Goal: Transaction & Acquisition: Purchase product/service

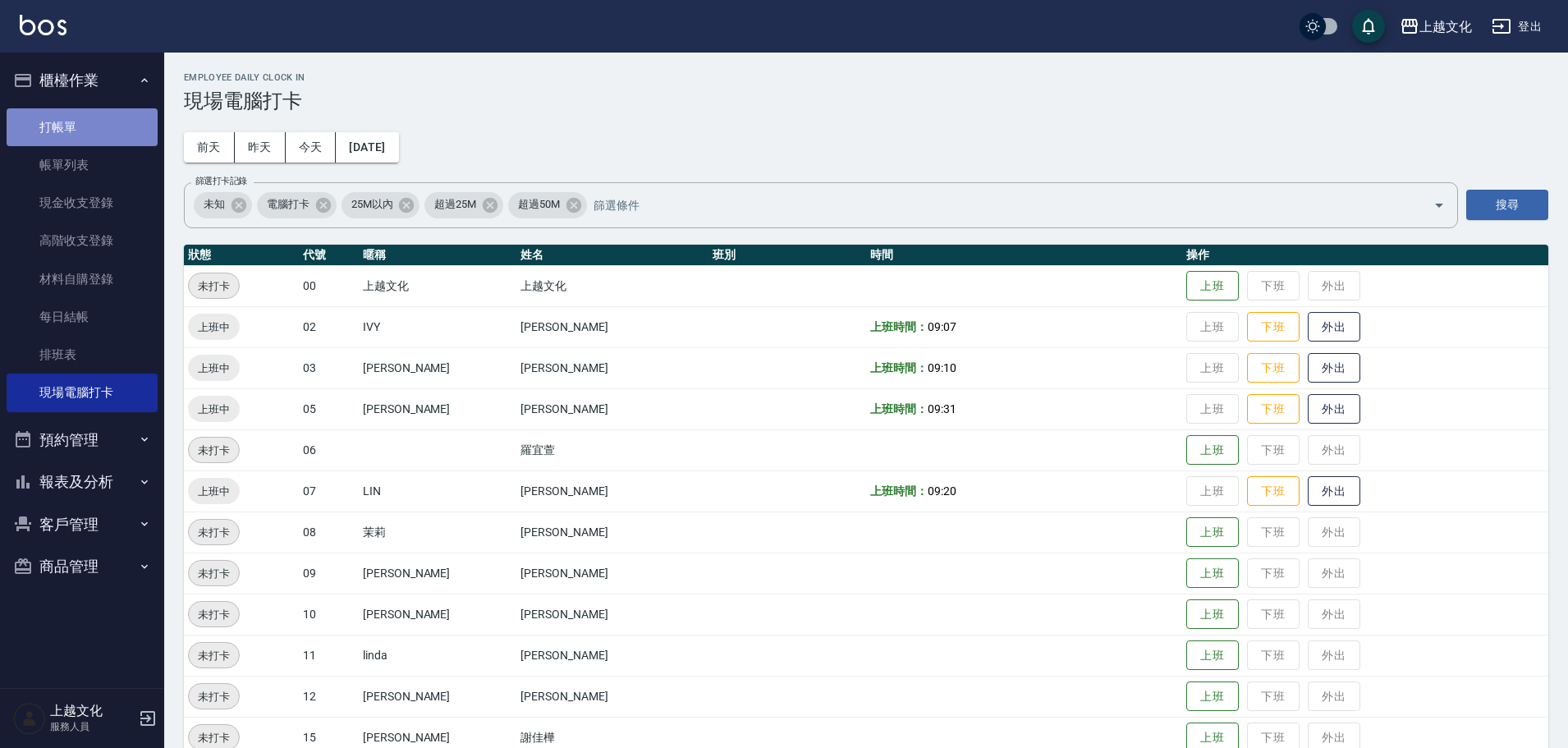
click at [94, 130] on link "打帳單" at bounding box center [82, 127] width 151 height 38
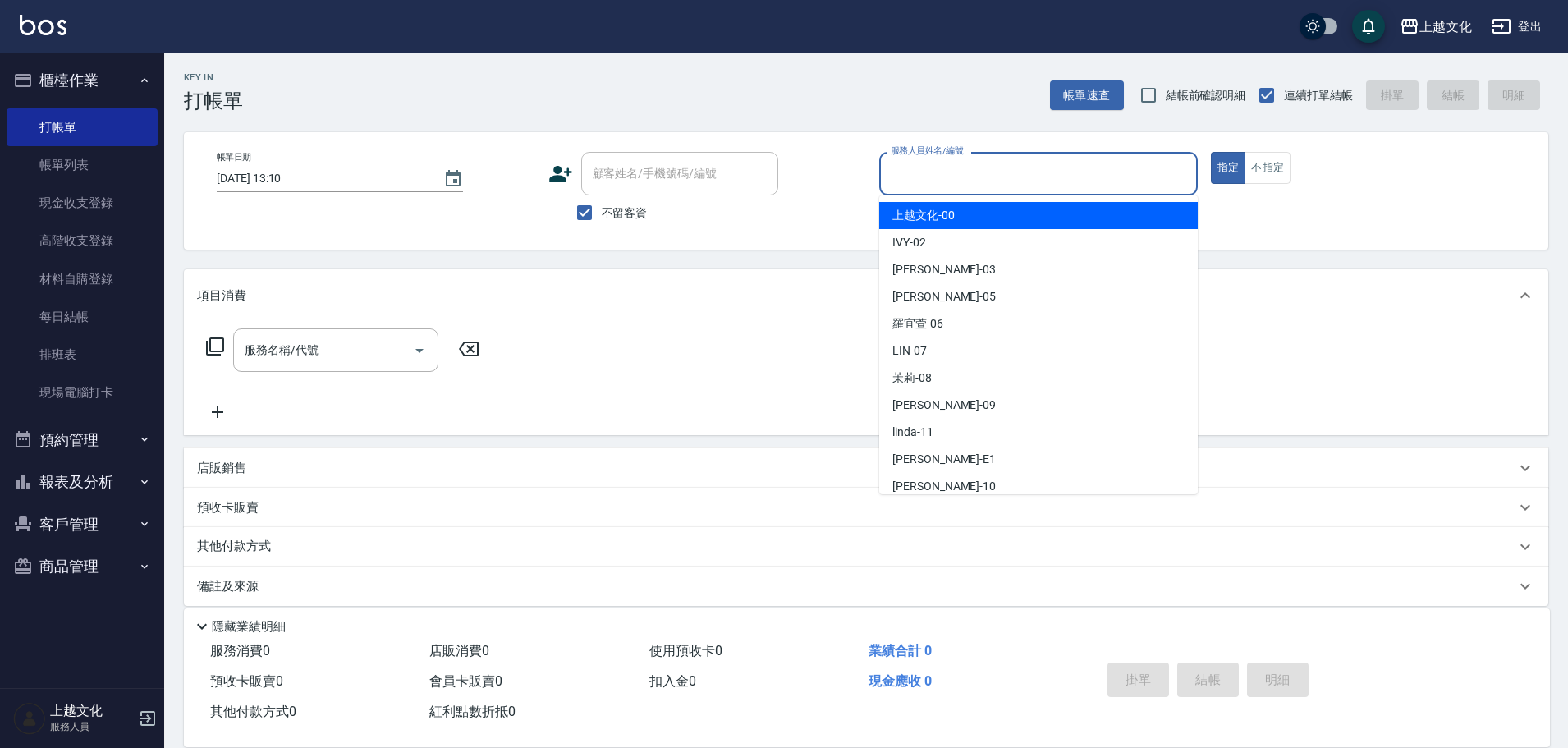
click at [1034, 175] on input "服務人員姓名/編號" at bounding box center [1038, 174] width 304 height 29
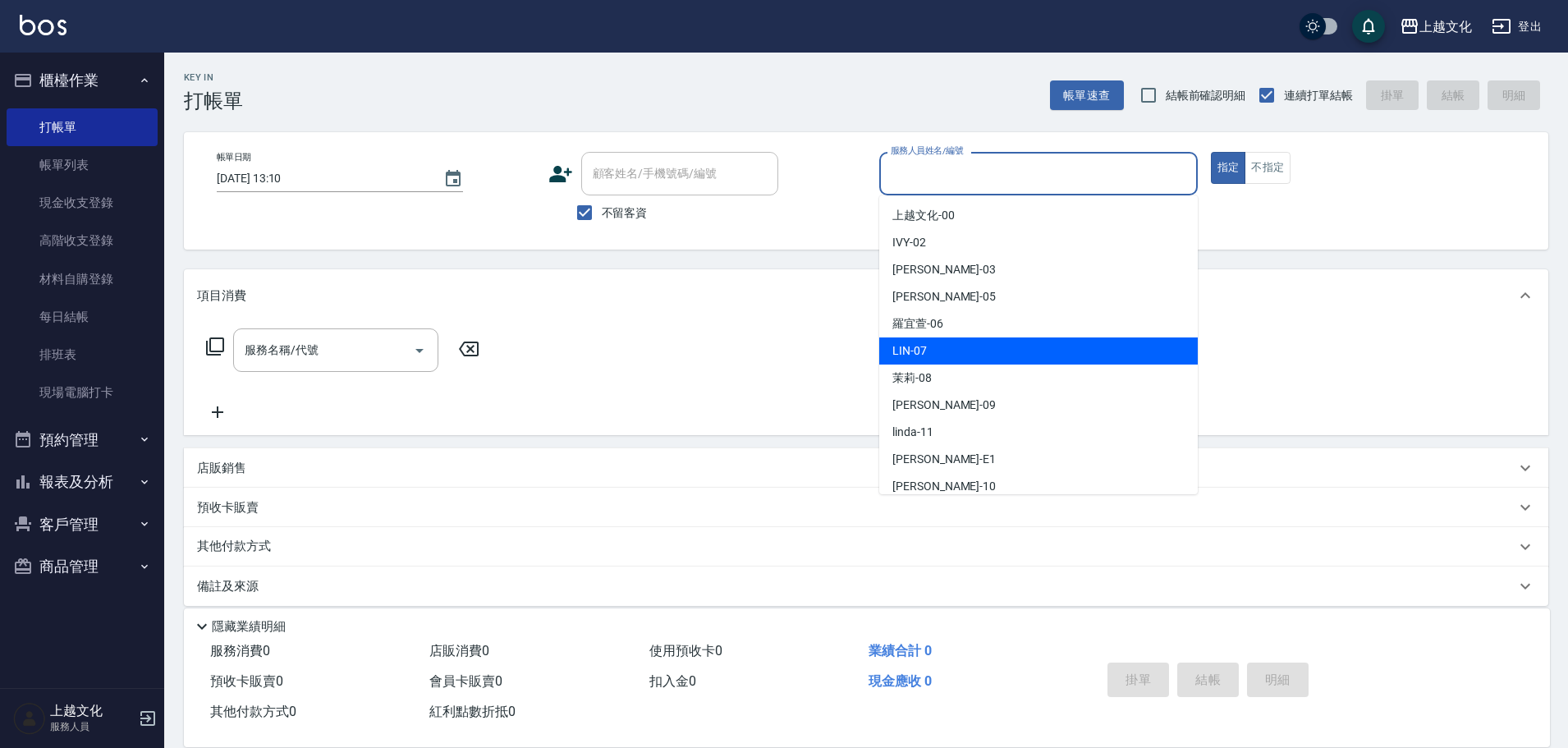
click at [928, 355] on div "LIN -07" at bounding box center [1039, 351] width 318 height 27
type input "LIN-07"
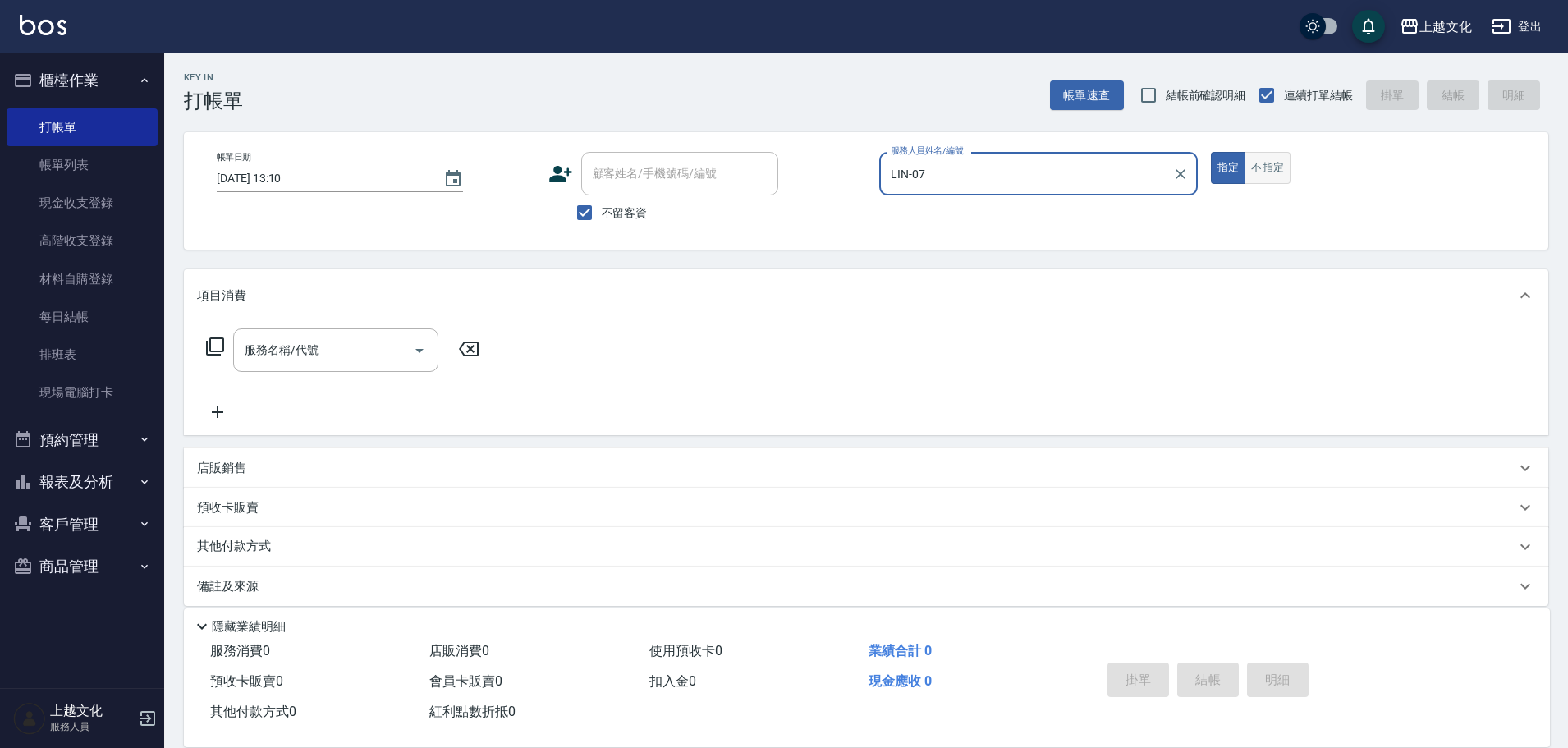
click at [1271, 181] on button "不指定" at bounding box center [1267, 168] width 46 height 32
click at [210, 348] on icon at bounding box center [215, 346] width 18 height 18
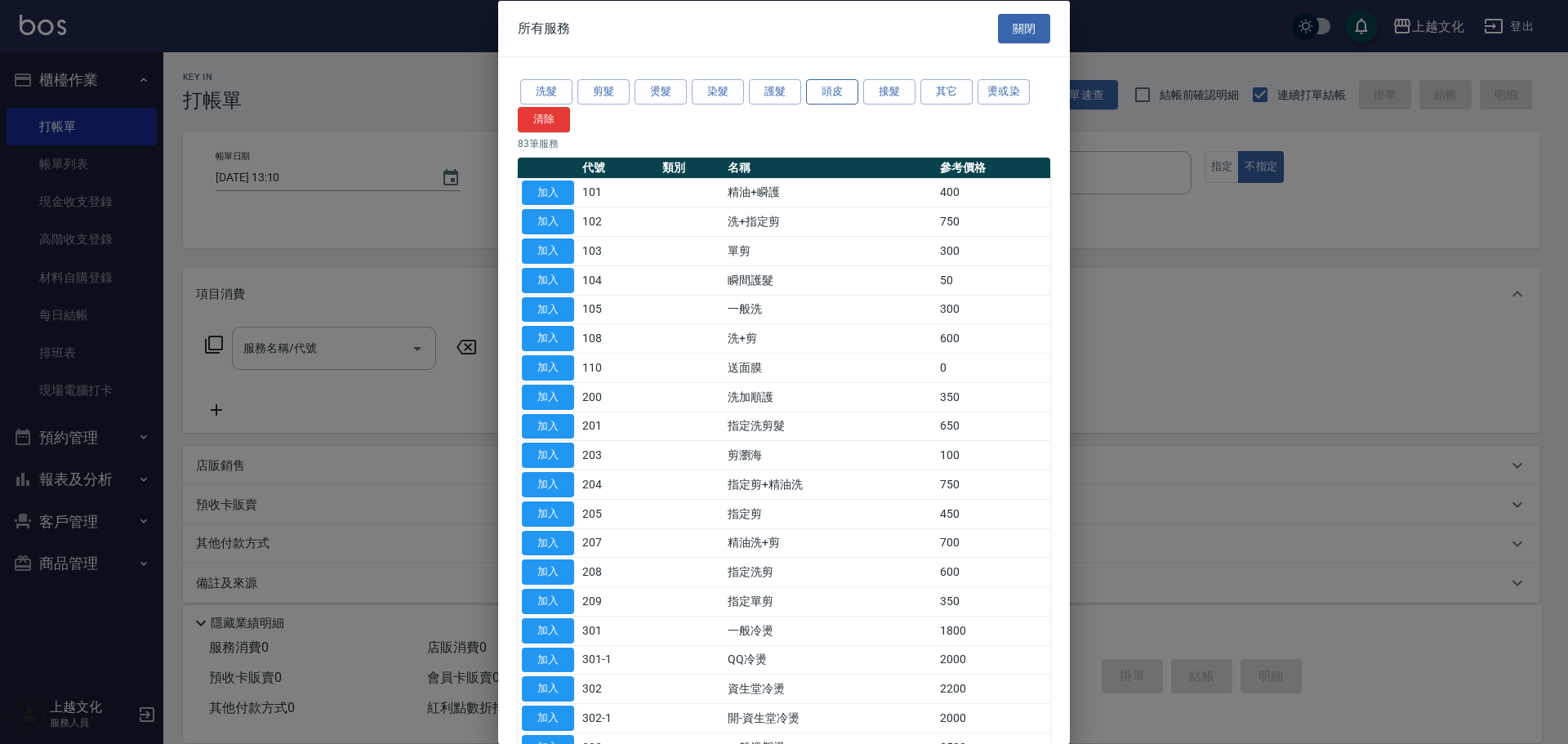
click at [832, 83] on button "頭皮" at bounding box center [832, 92] width 52 height 25
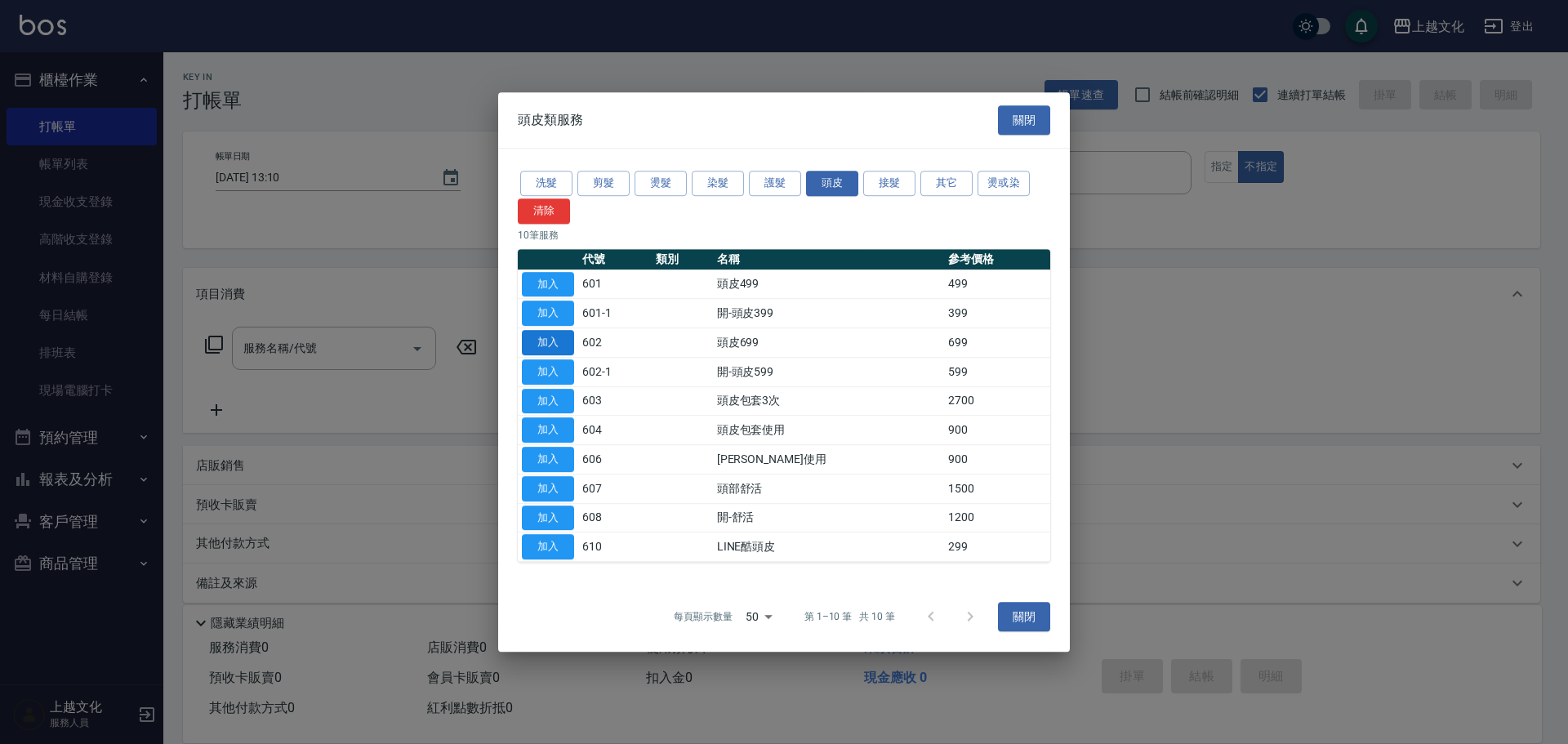
click at [527, 340] on button "加入" at bounding box center [548, 343] width 52 height 25
type input "頭皮699(602)"
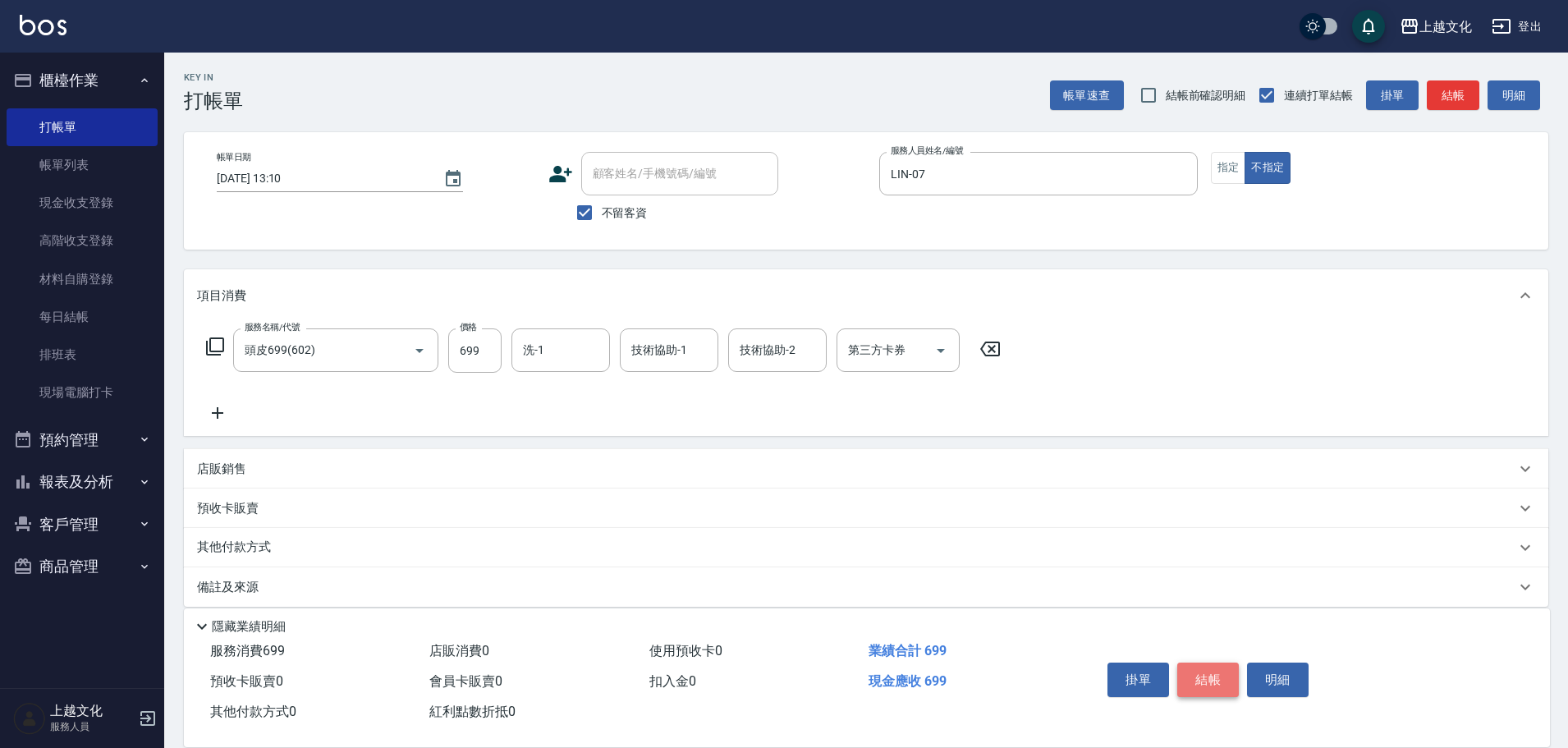
click at [1200, 684] on button "結帳" at bounding box center [1207, 679] width 62 height 35
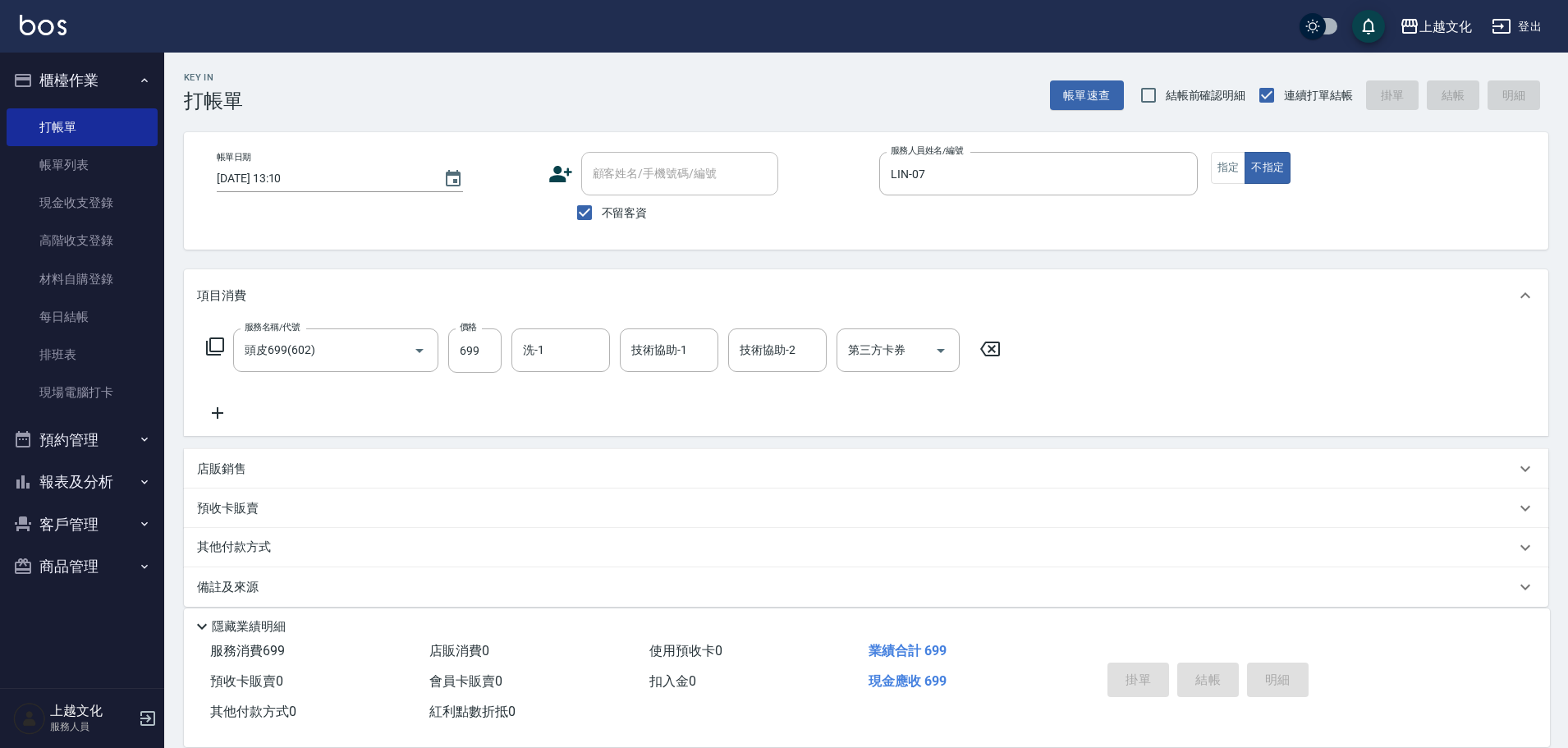
type input "[DATE] 13:11"
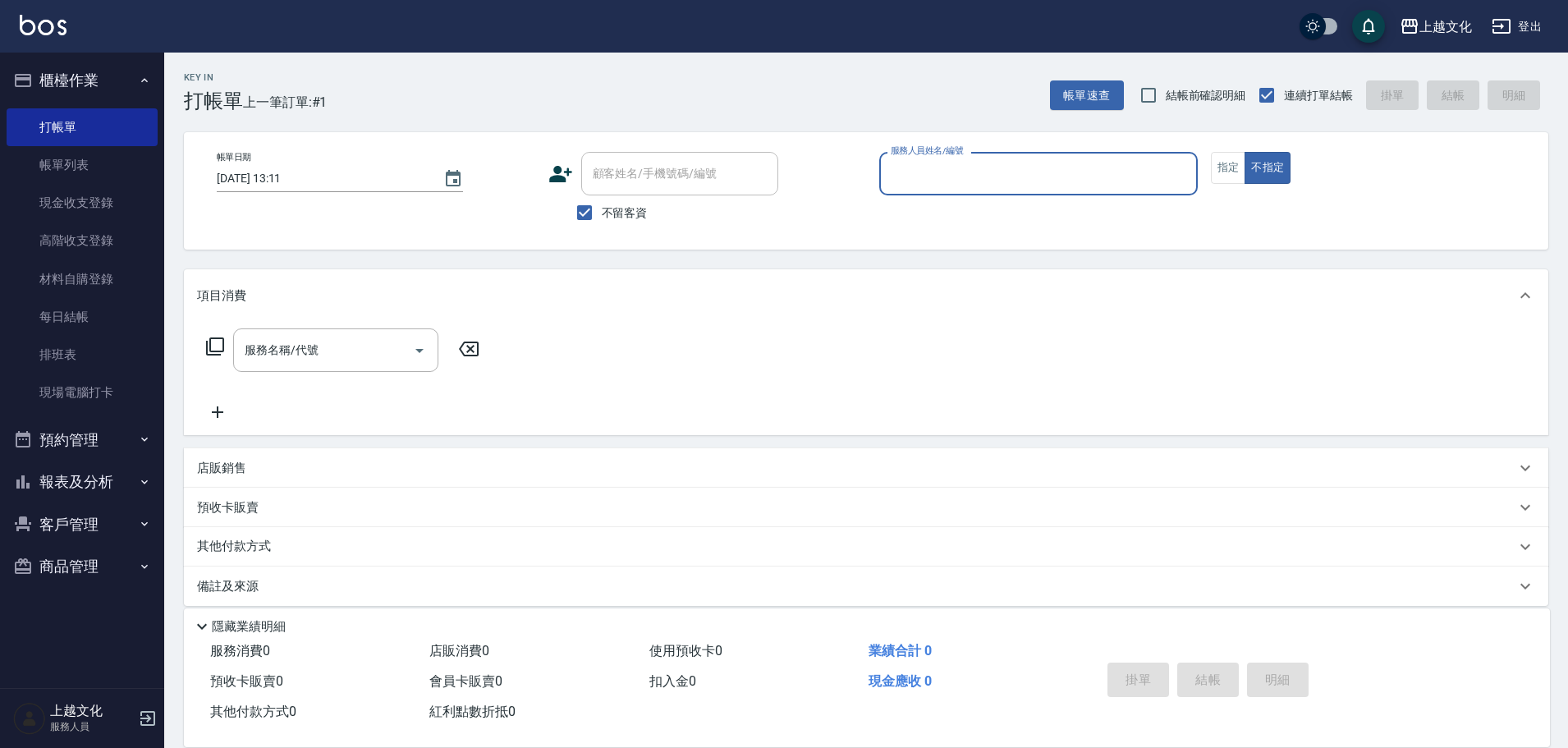
click at [996, 174] on input "服務人員姓名/編號" at bounding box center [1038, 174] width 304 height 29
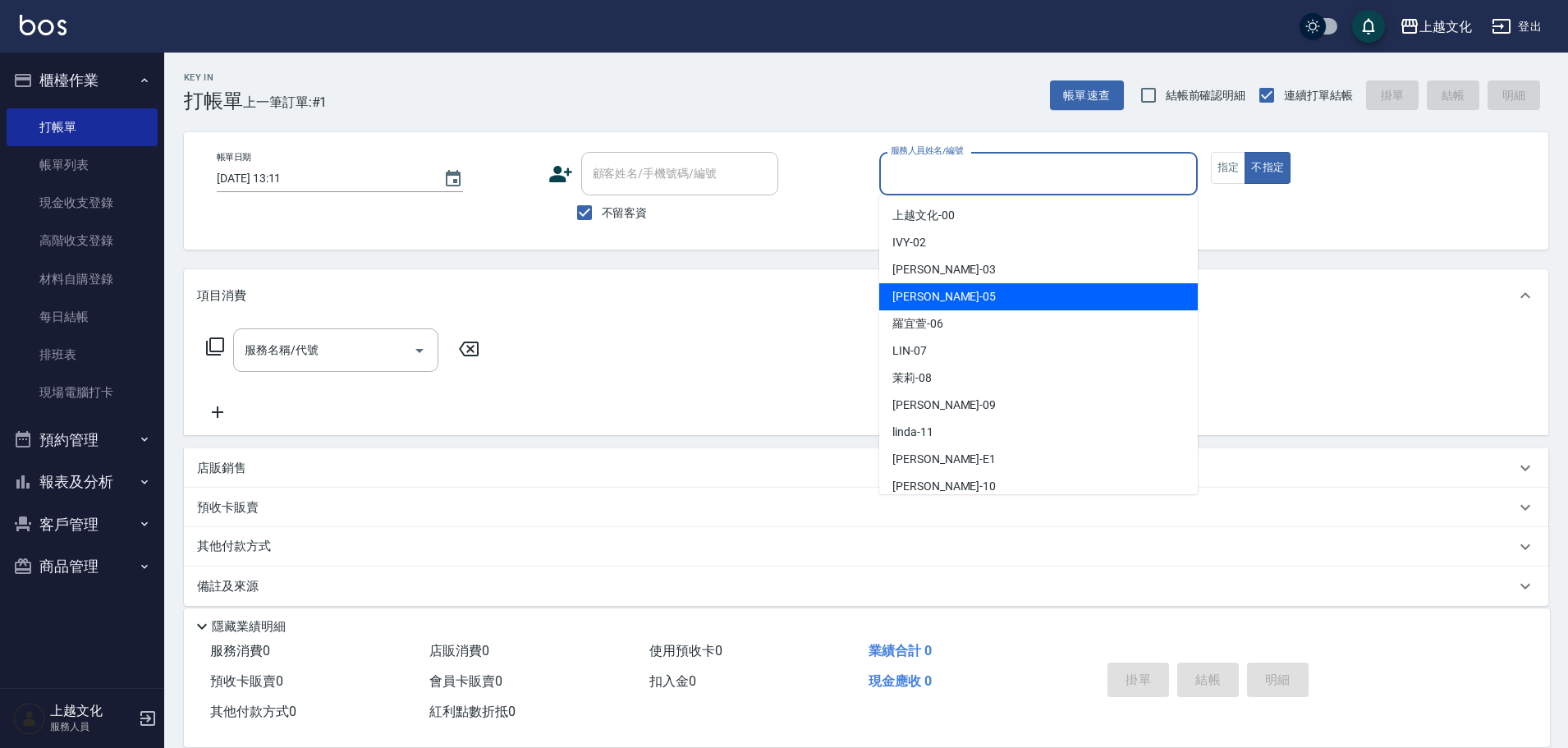
click at [929, 297] on span "[PERSON_NAME] -05" at bounding box center [944, 297] width 104 height 17
type input "EMILY-05"
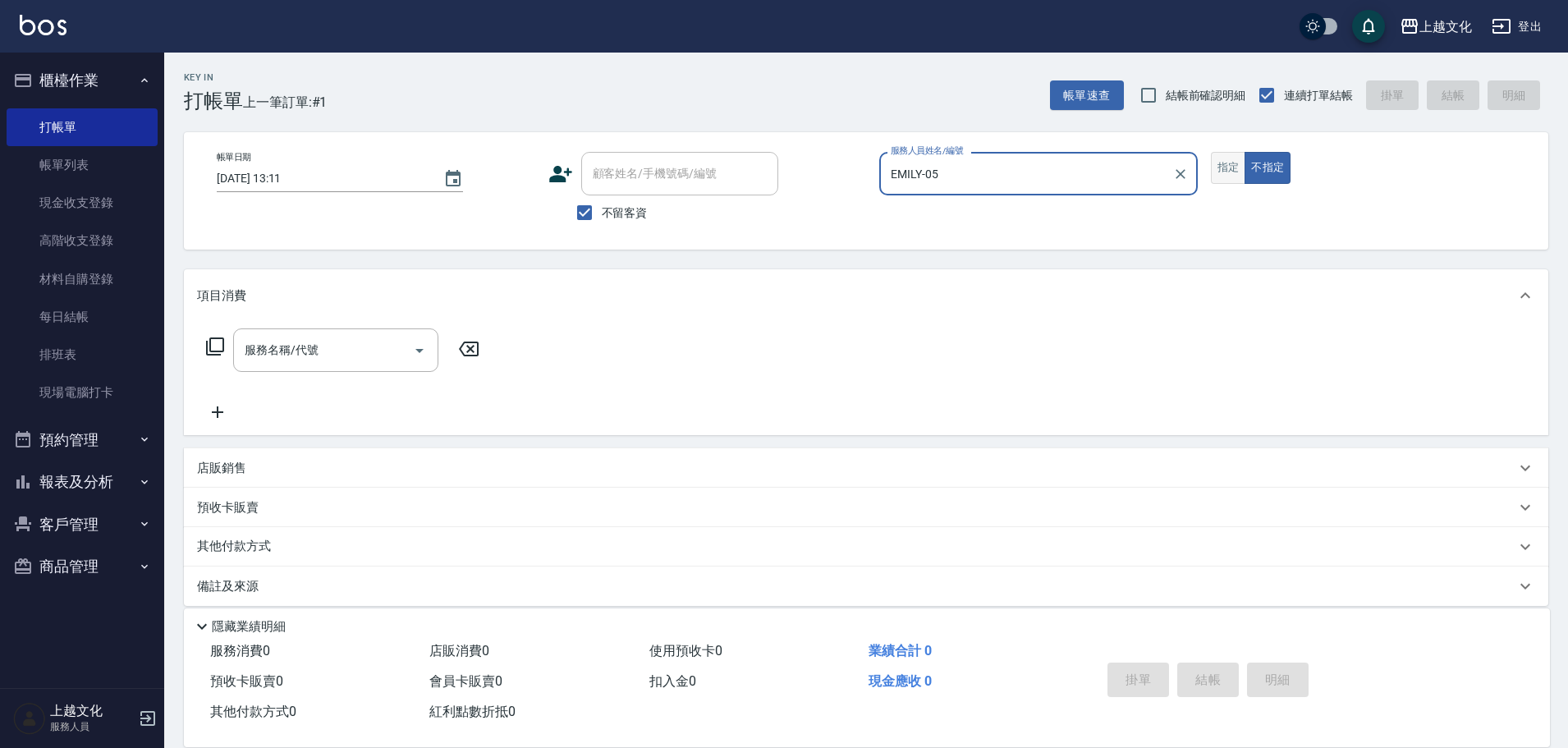
click at [1226, 168] on button "指定" at bounding box center [1228, 168] width 35 height 32
click at [210, 341] on icon at bounding box center [215, 346] width 19 height 19
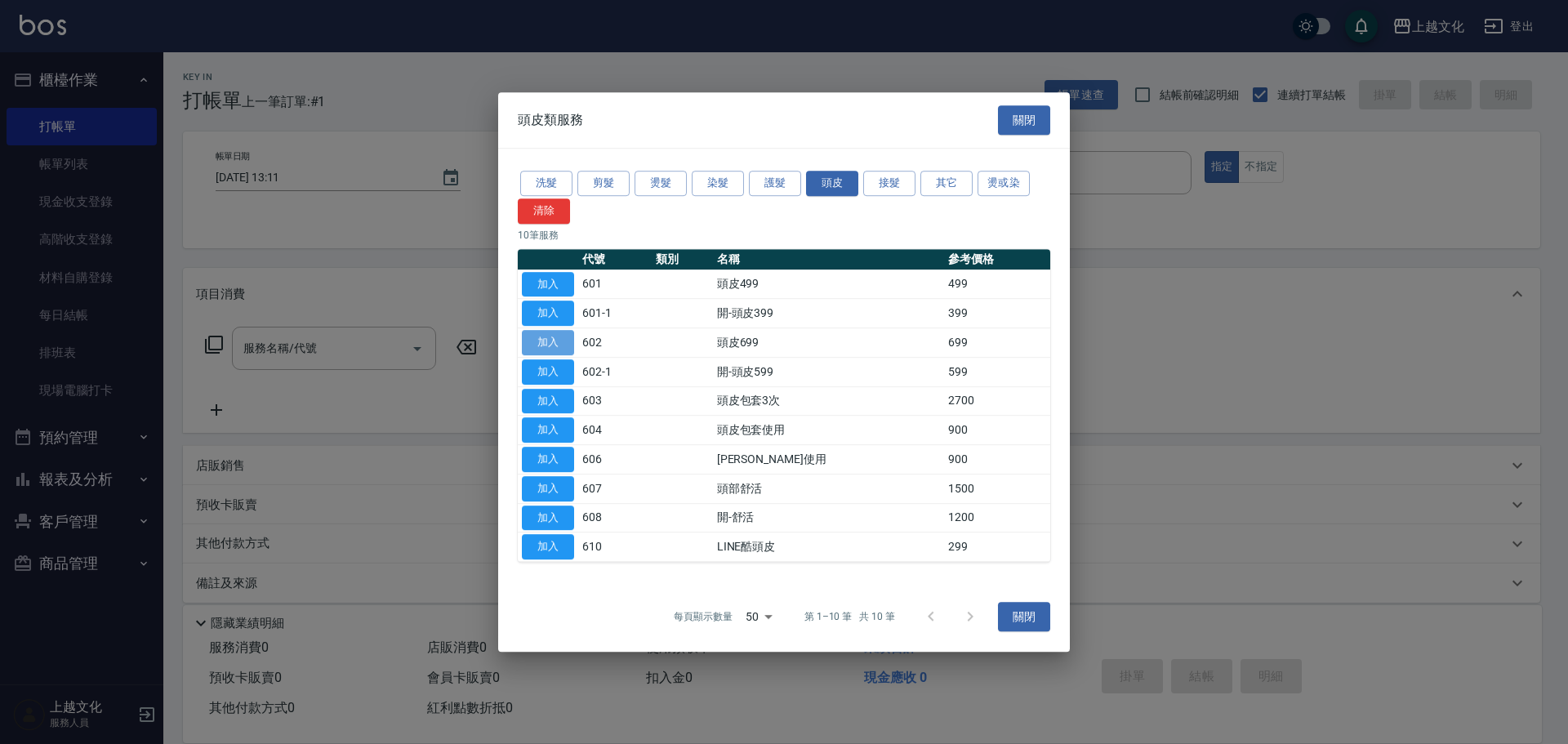
click at [556, 343] on button "加入" at bounding box center [548, 343] width 52 height 25
type input "頭皮699(602)"
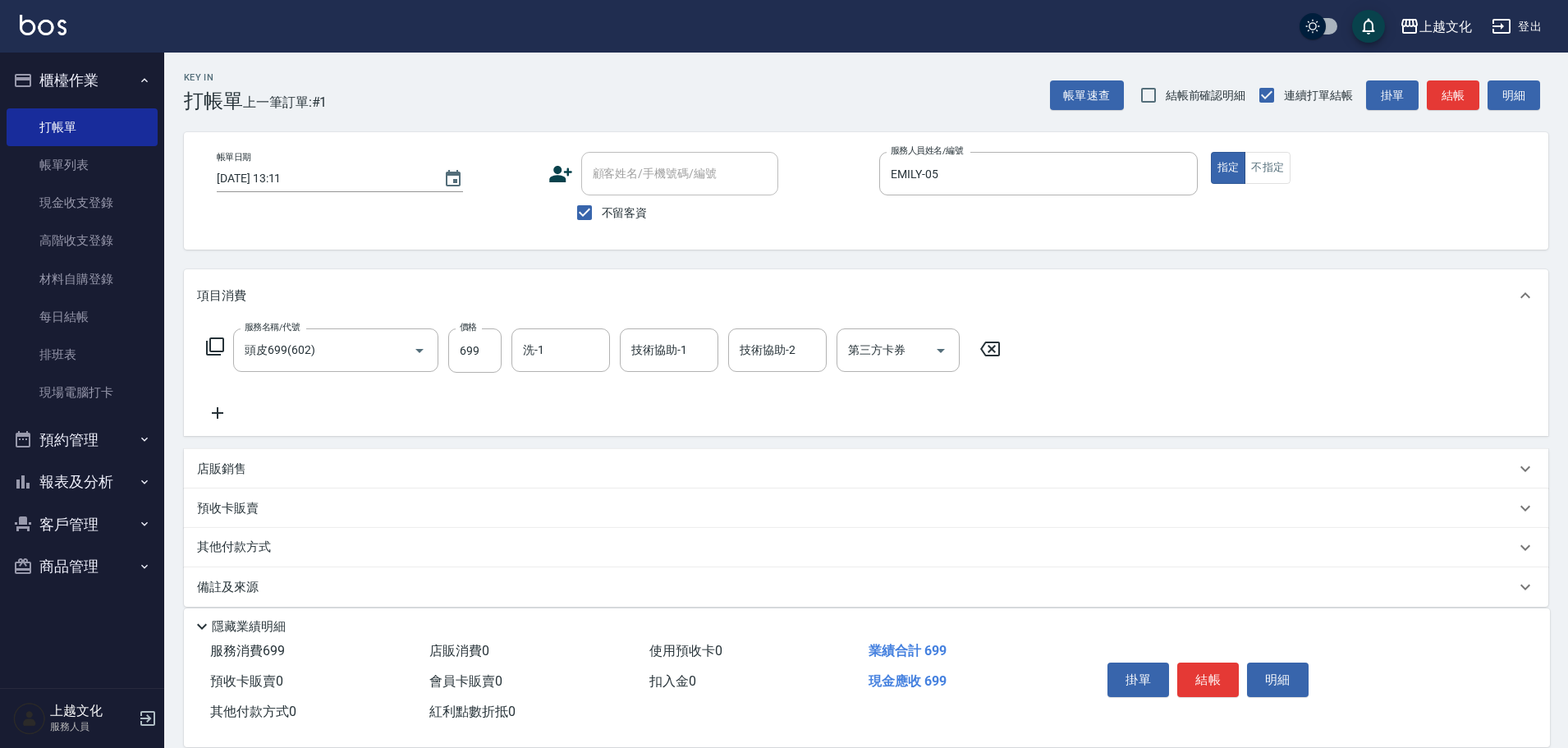
click at [993, 349] on icon at bounding box center [990, 348] width 41 height 19
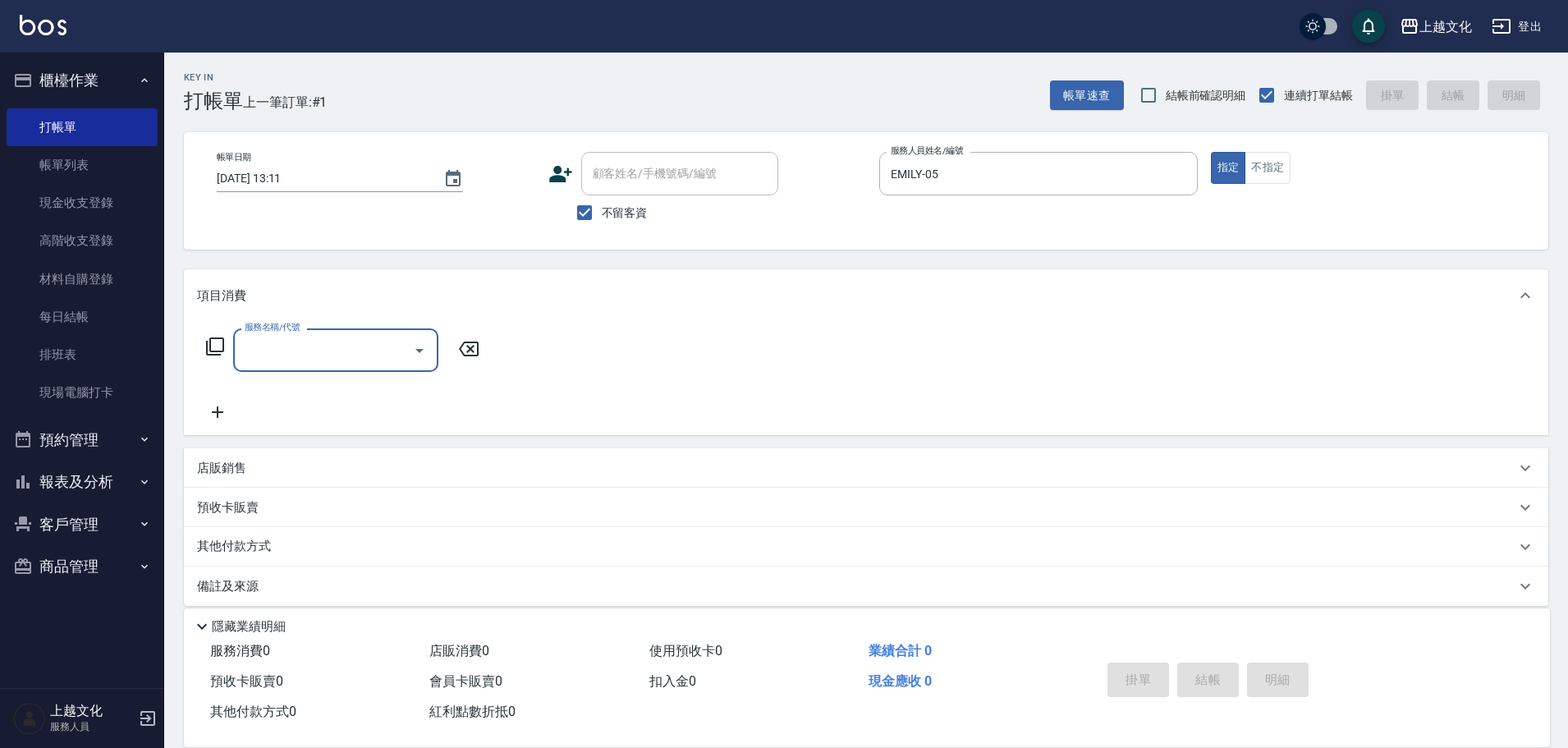
click at [213, 349] on icon at bounding box center [215, 346] width 19 height 19
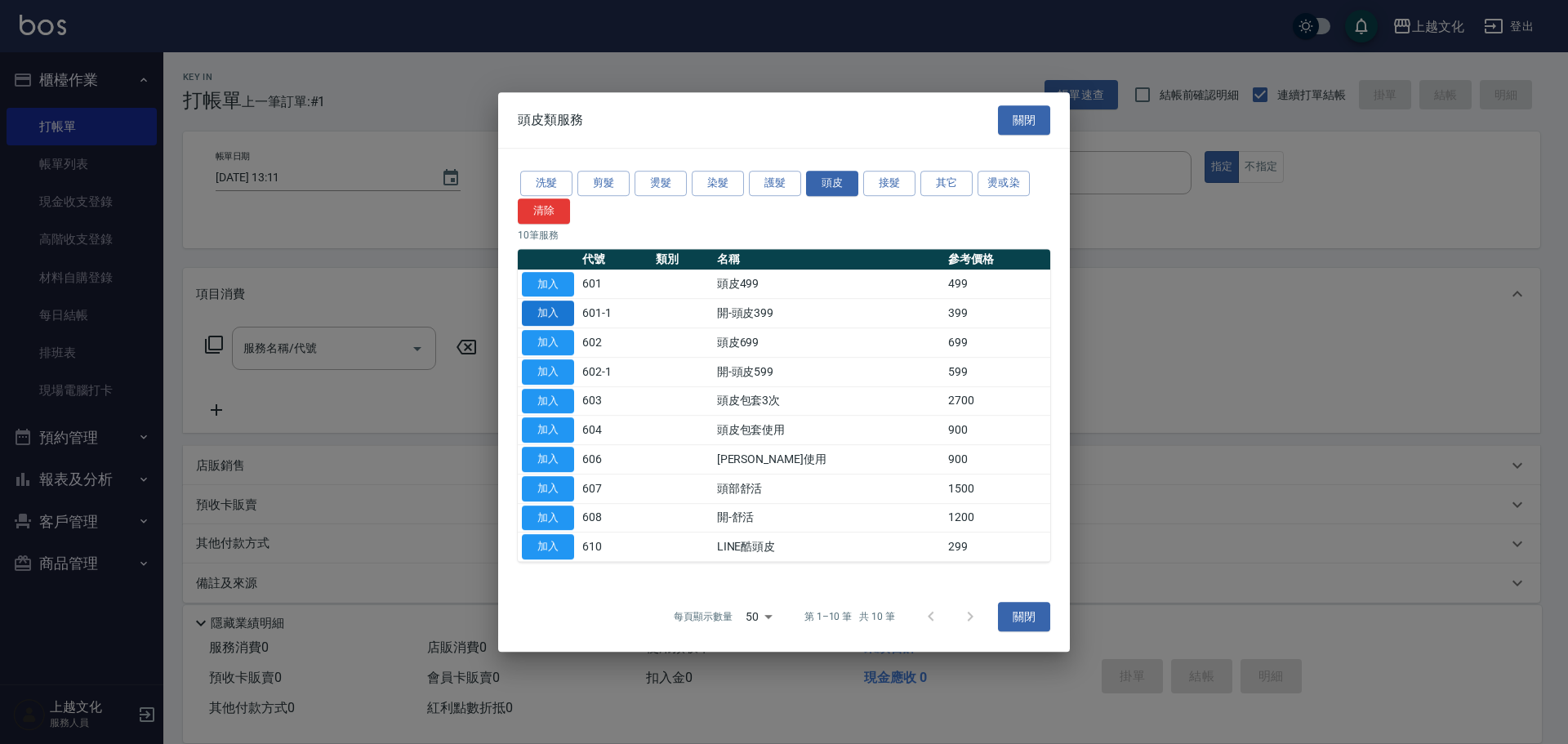
click at [538, 308] on button "加入" at bounding box center [548, 313] width 52 height 25
type input "開-頭皮399(601-1)"
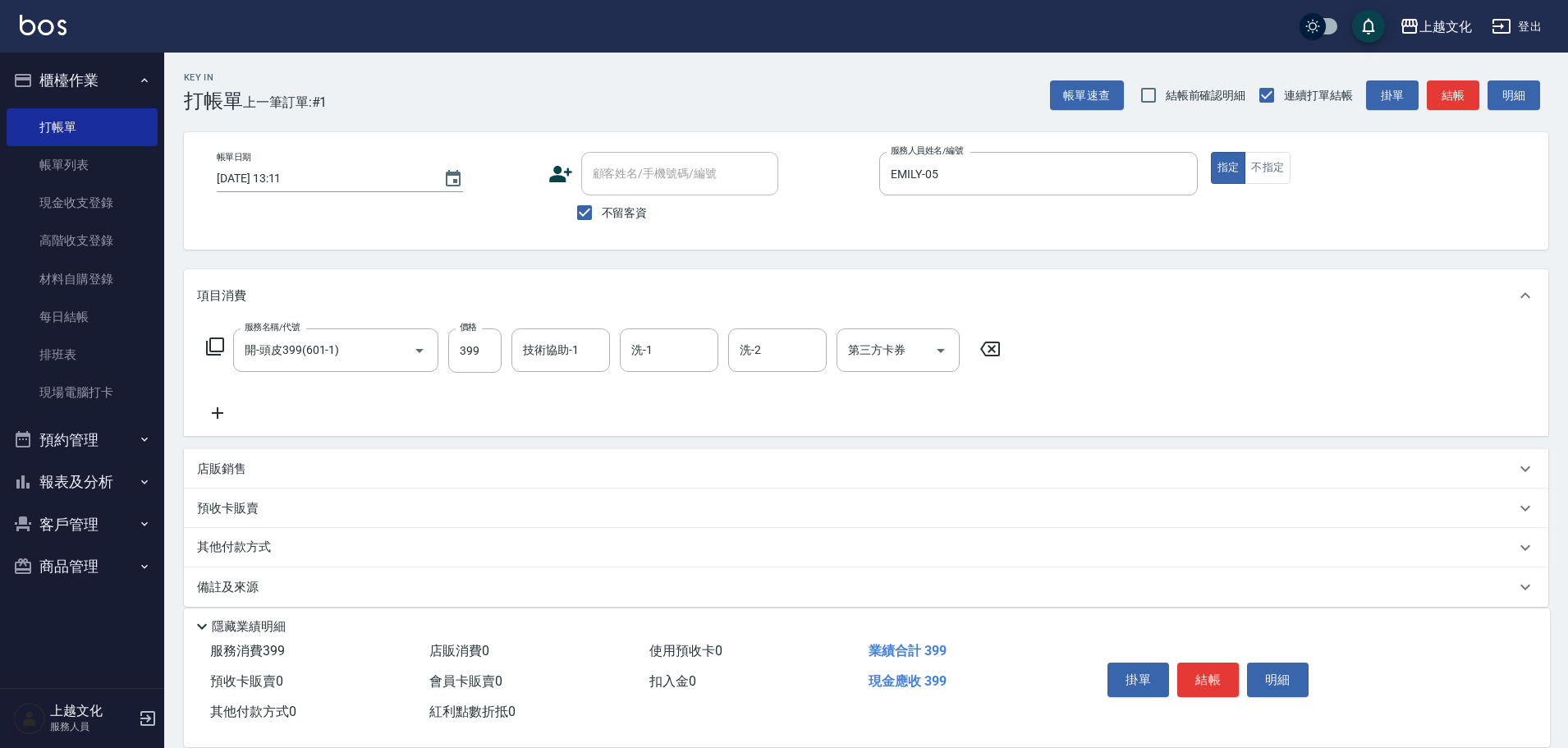
click at [204, 340] on div "服務名稱/代號 開-頭皮399(601-1) 服務名稱/代號 價格 399 價格 技術協助-1 技術協助-1 洗-1 洗-1 洗-2 洗-2 第三方卡券 第三…" at bounding box center [604, 350] width 814 height 45
click at [225, 345] on div "服務名稱/代號 開-頭皮399(601-1) 服務名稱/代號 價格 399 價格 技術協助-1 技術協助-1 洗-1 洗-1 洗-2 洗-2 第三方卡券 第三…" at bounding box center [604, 350] width 814 height 45
click at [219, 346] on icon at bounding box center [215, 346] width 19 height 19
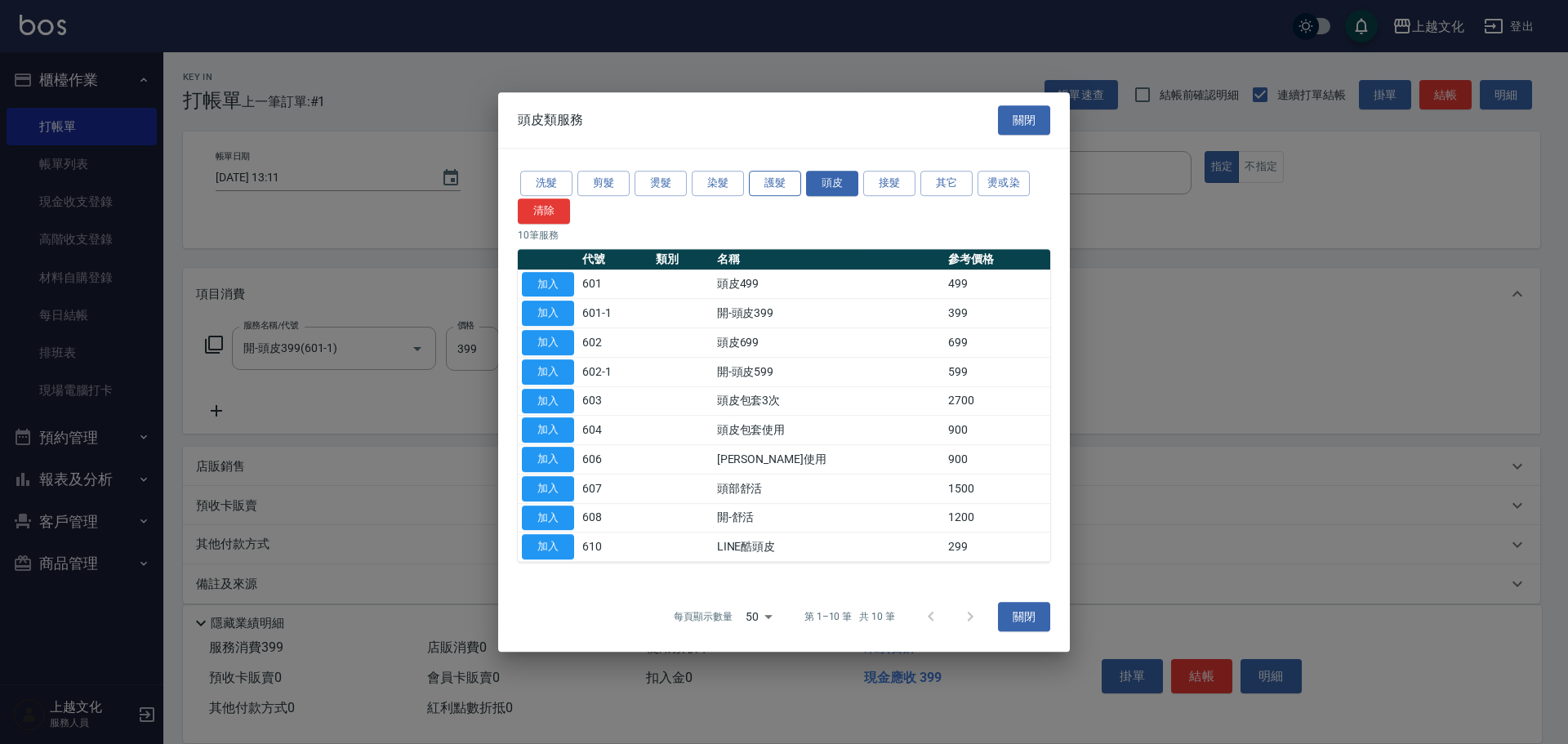
click at [782, 193] on button "護髮" at bounding box center [775, 183] width 52 height 25
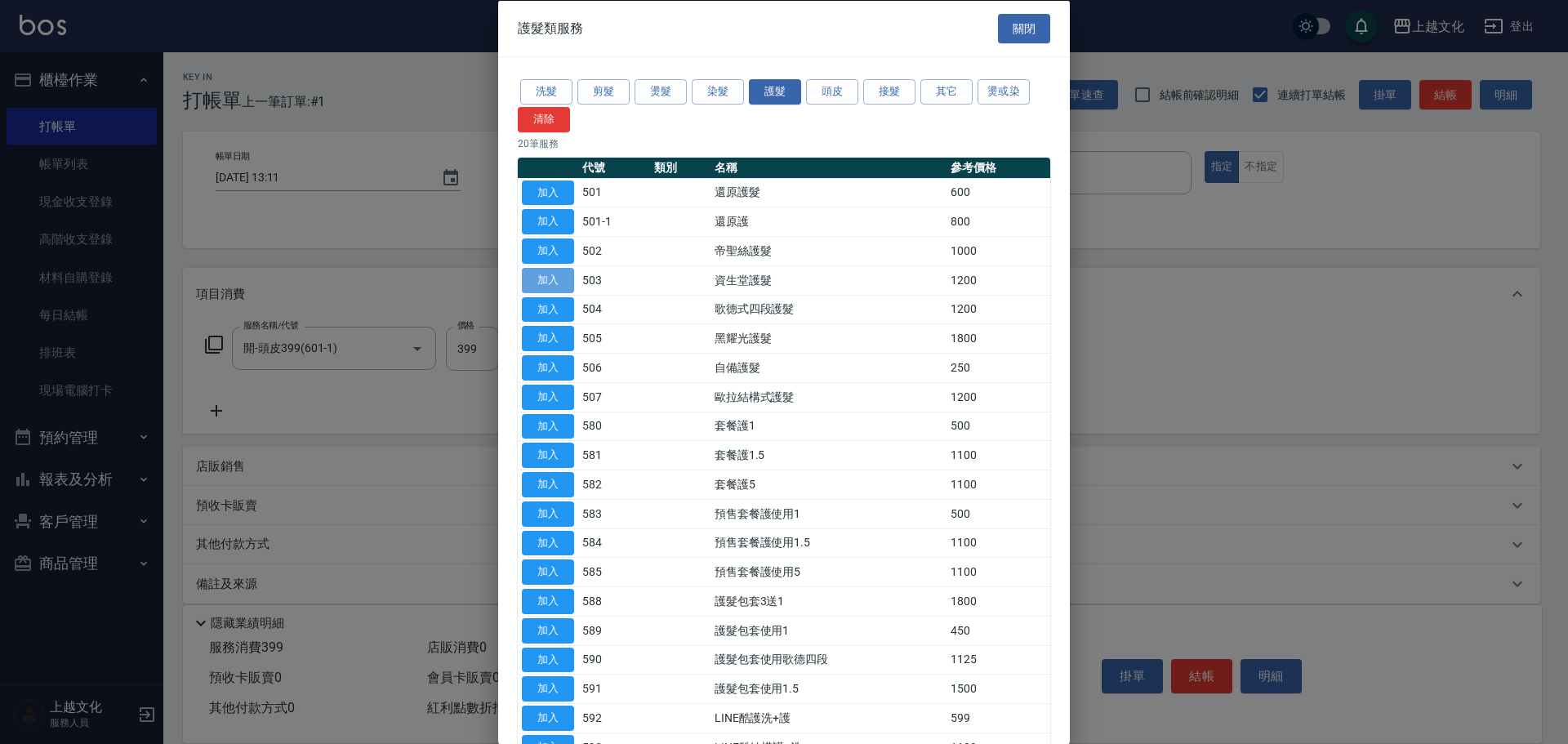
drag, startPoint x: 567, startPoint y: 280, endPoint x: 543, endPoint y: 289, distance: 25.6
click at [563, 274] on button "加入" at bounding box center [548, 280] width 52 height 25
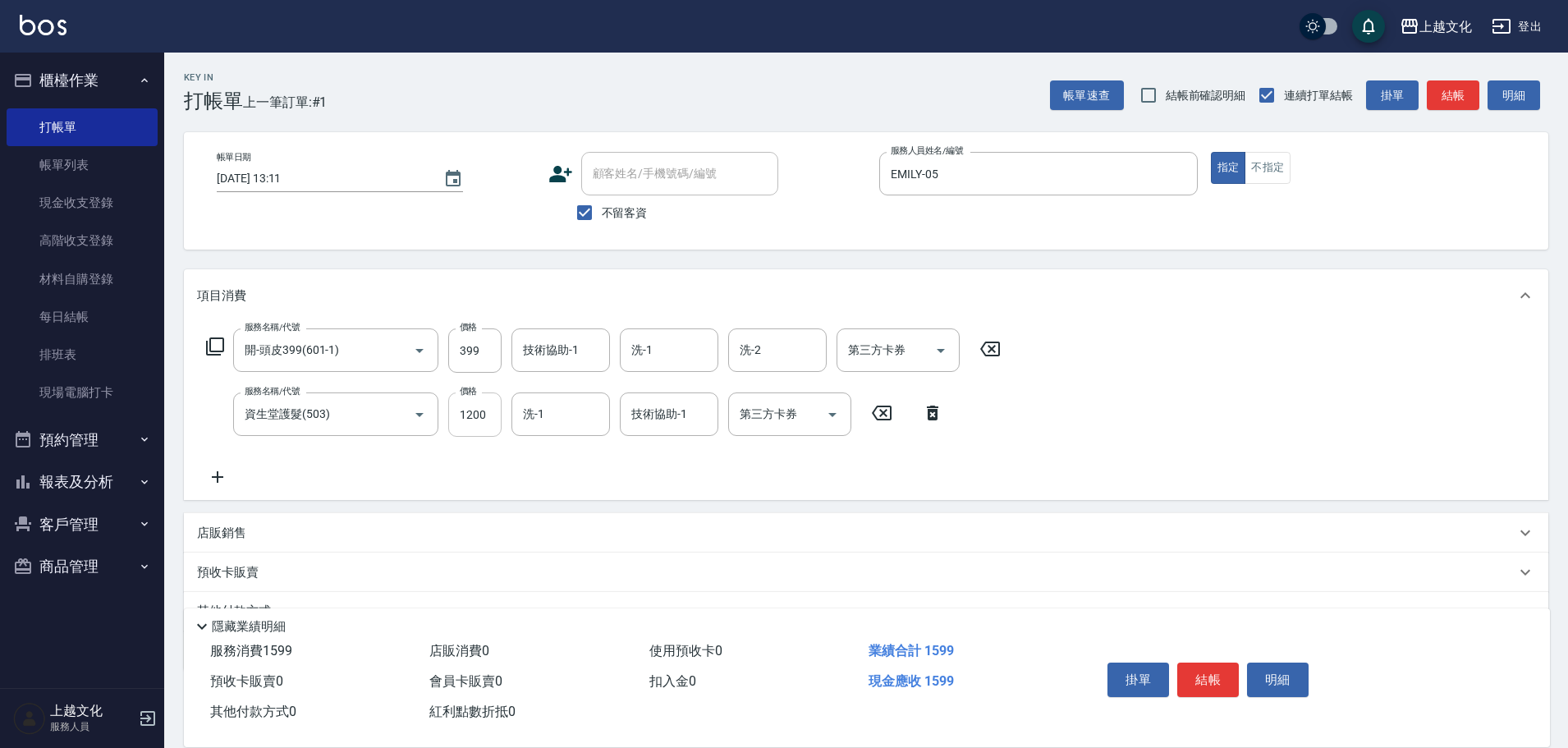
click at [472, 407] on input "1200" at bounding box center [474, 414] width 53 height 45
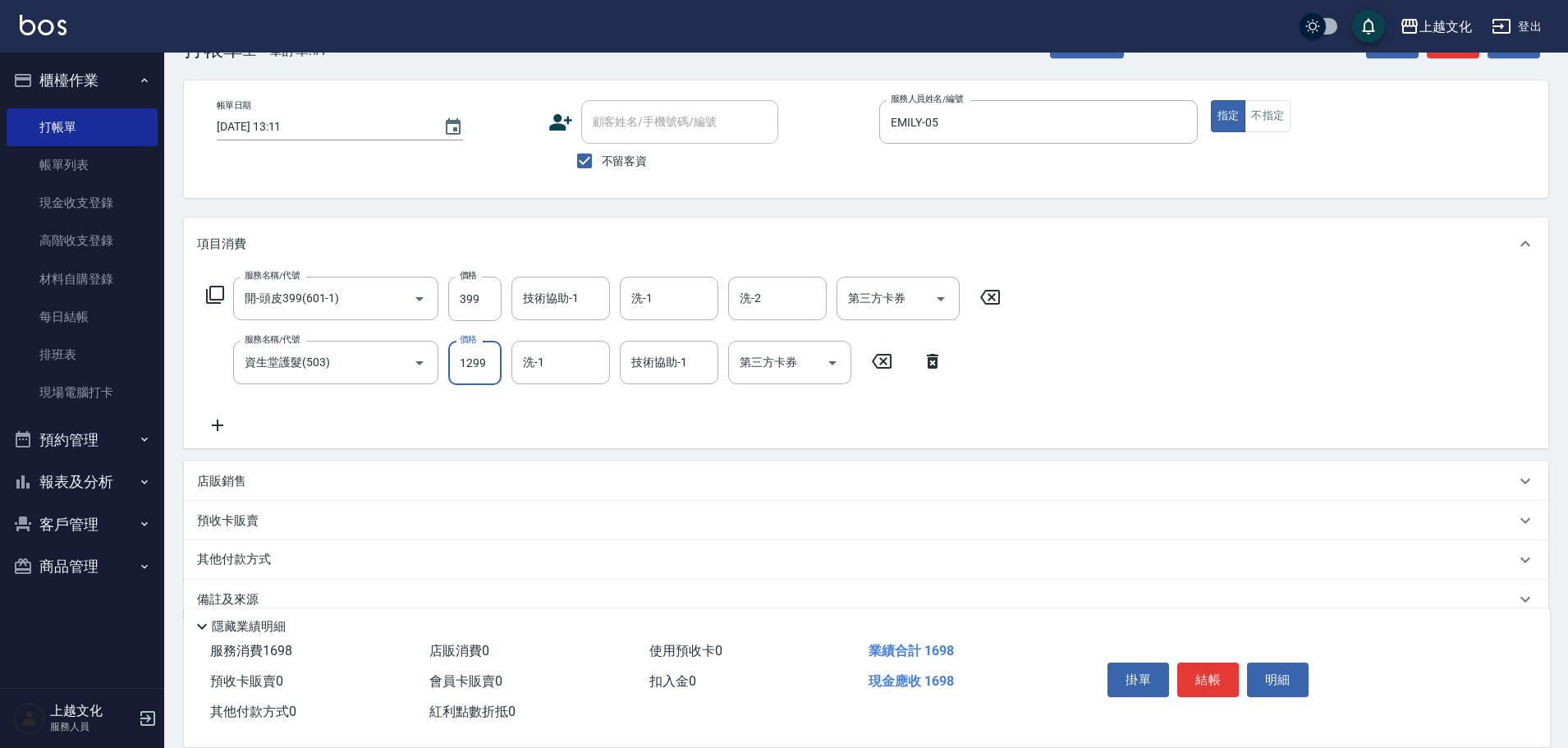
scroll to position [81, 0]
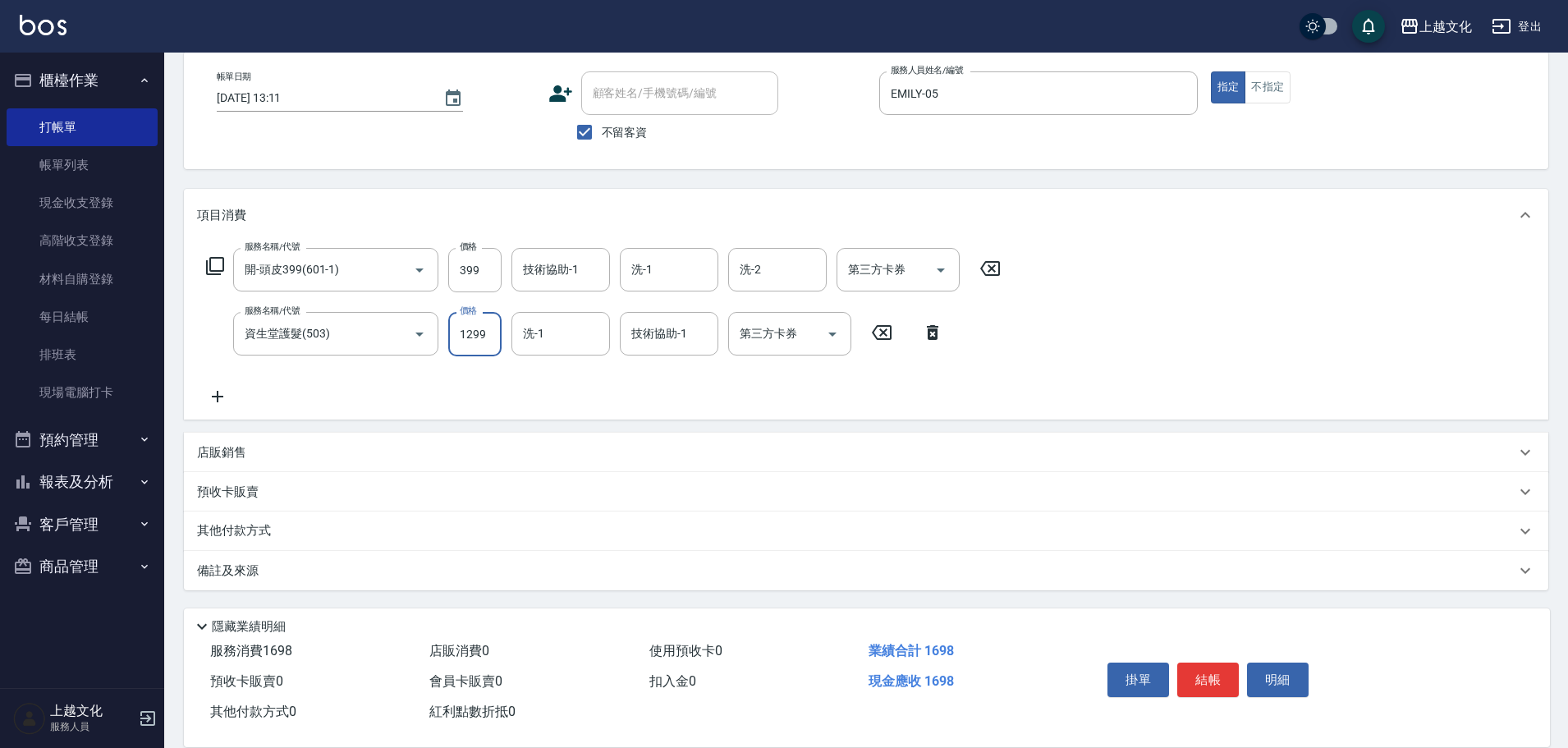
type input "1299"
drag, startPoint x: 249, startPoint y: 446, endPoint x: 257, endPoint y: 440, distance: 10.0
click at [252, 445] on div "店販銷售" at bounding box center [856, 452] width 1319 height 17
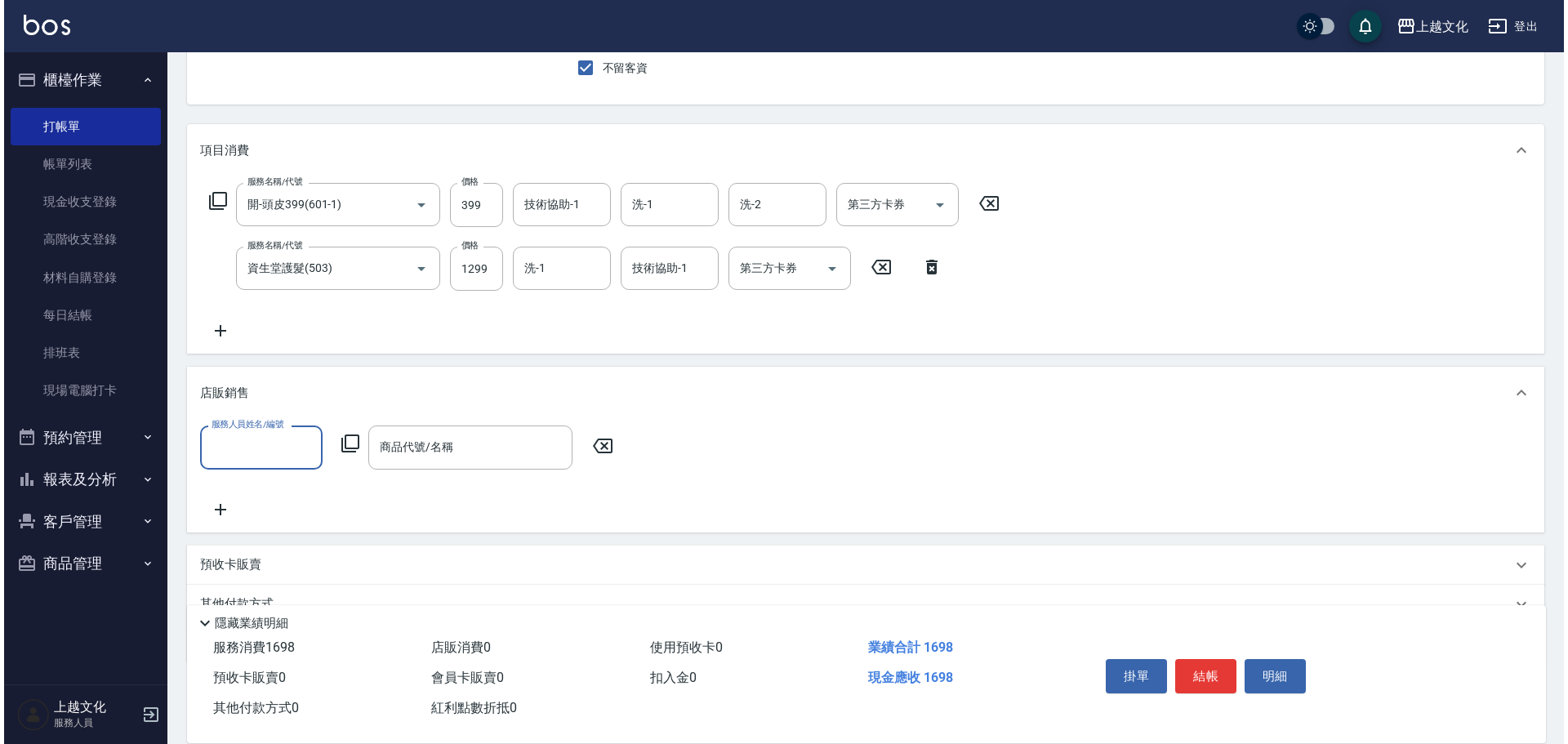
scroll to position [220, 0]
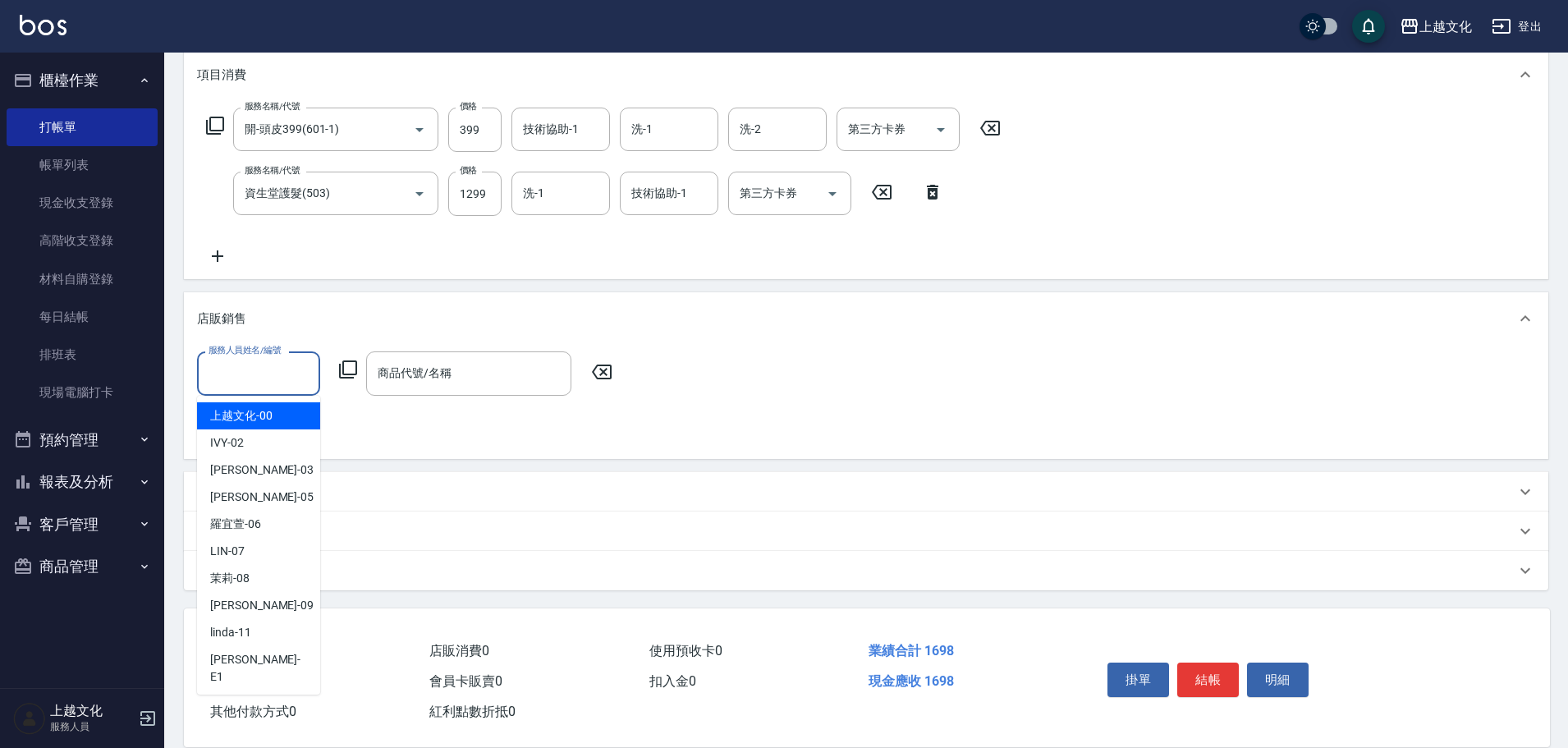
click at [263, 368] on input "服務人員姓名/編號" at bounding box center [259, 373] width 109 height 29
click at [249, 494] on span "[PERSON_NAME] -05" at bounding box center [261, 497] width 104 height 17
type input "EMILY-05"
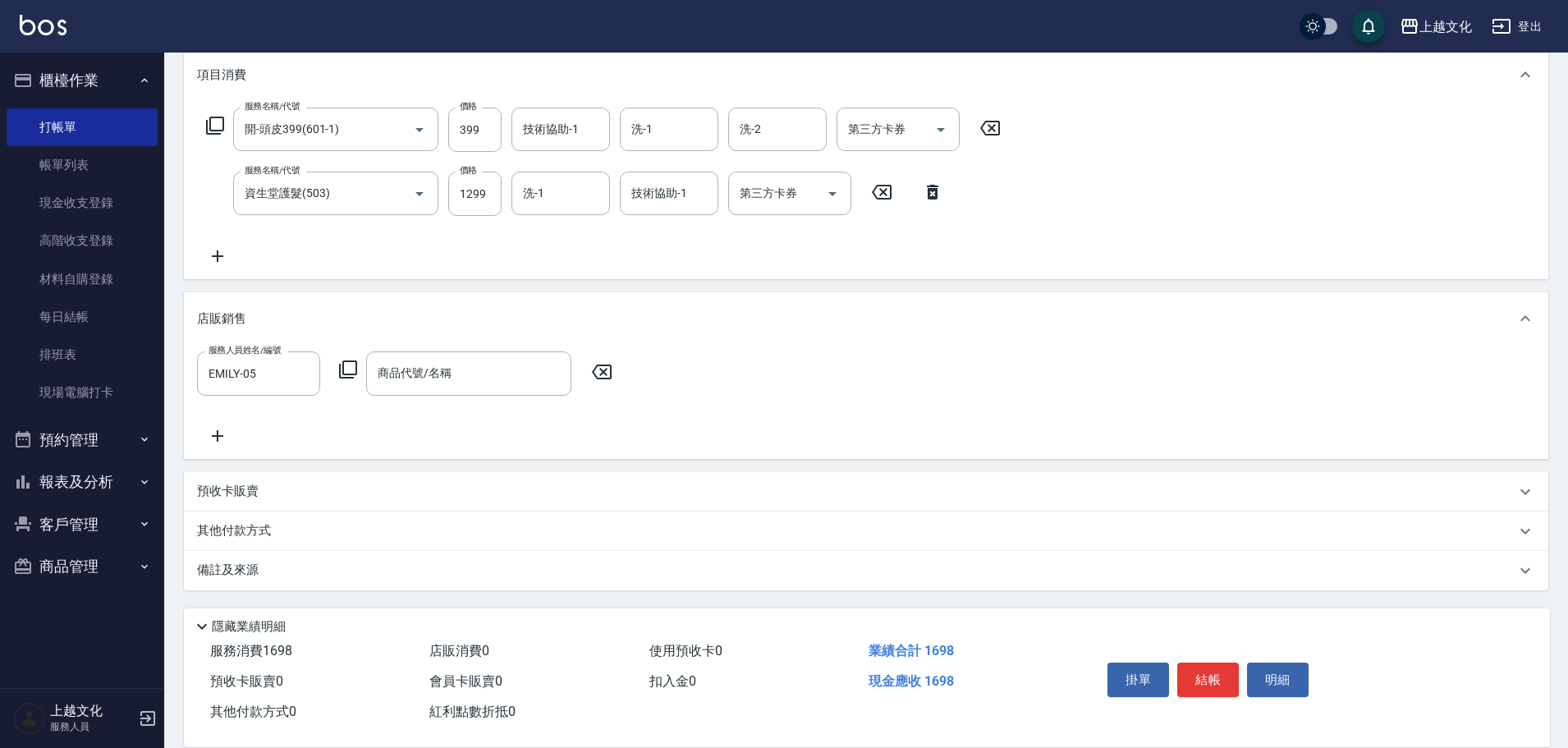
click at [342, 369] on icon at bounding box center [347, 369] width 18 height 18
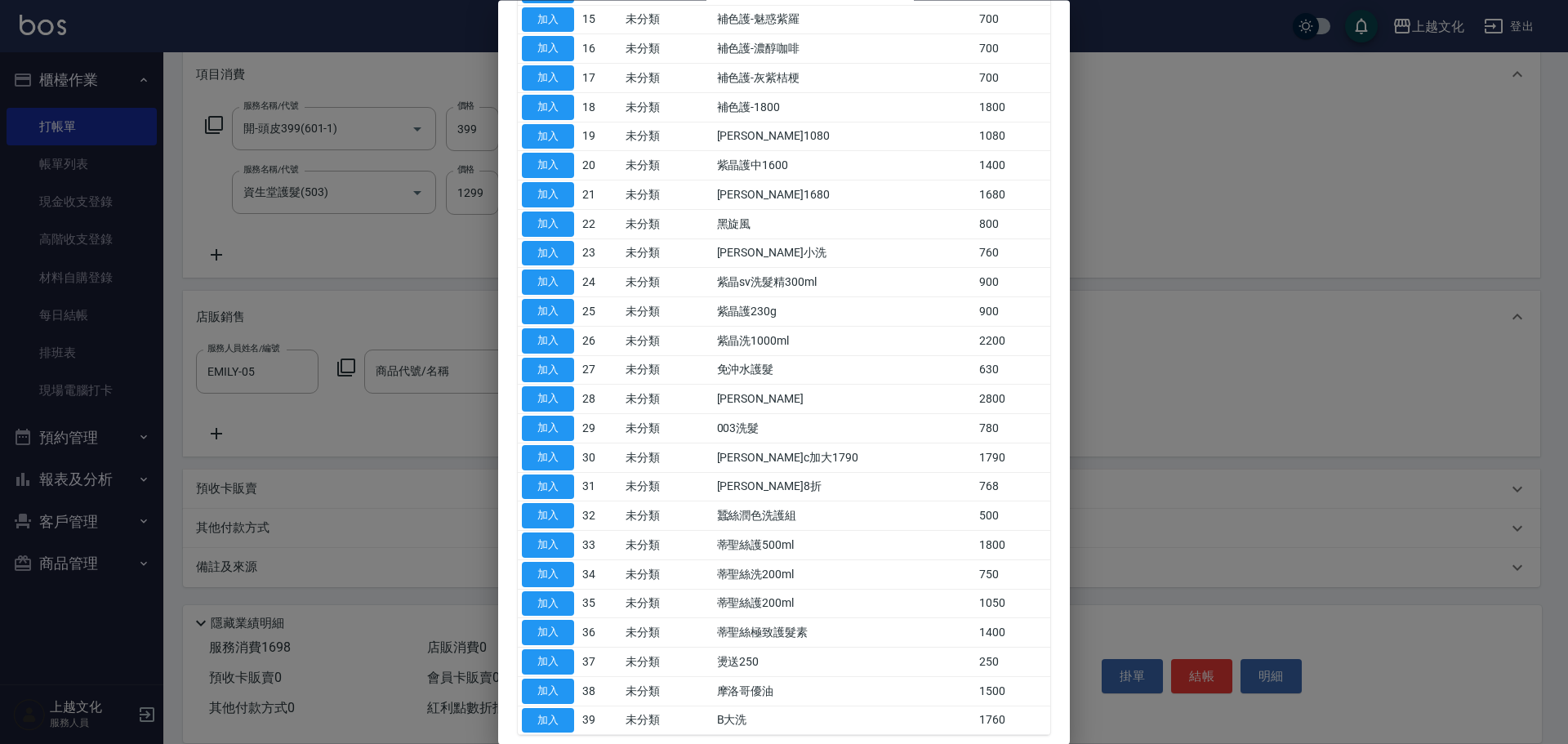
scroll to position [958, 0]
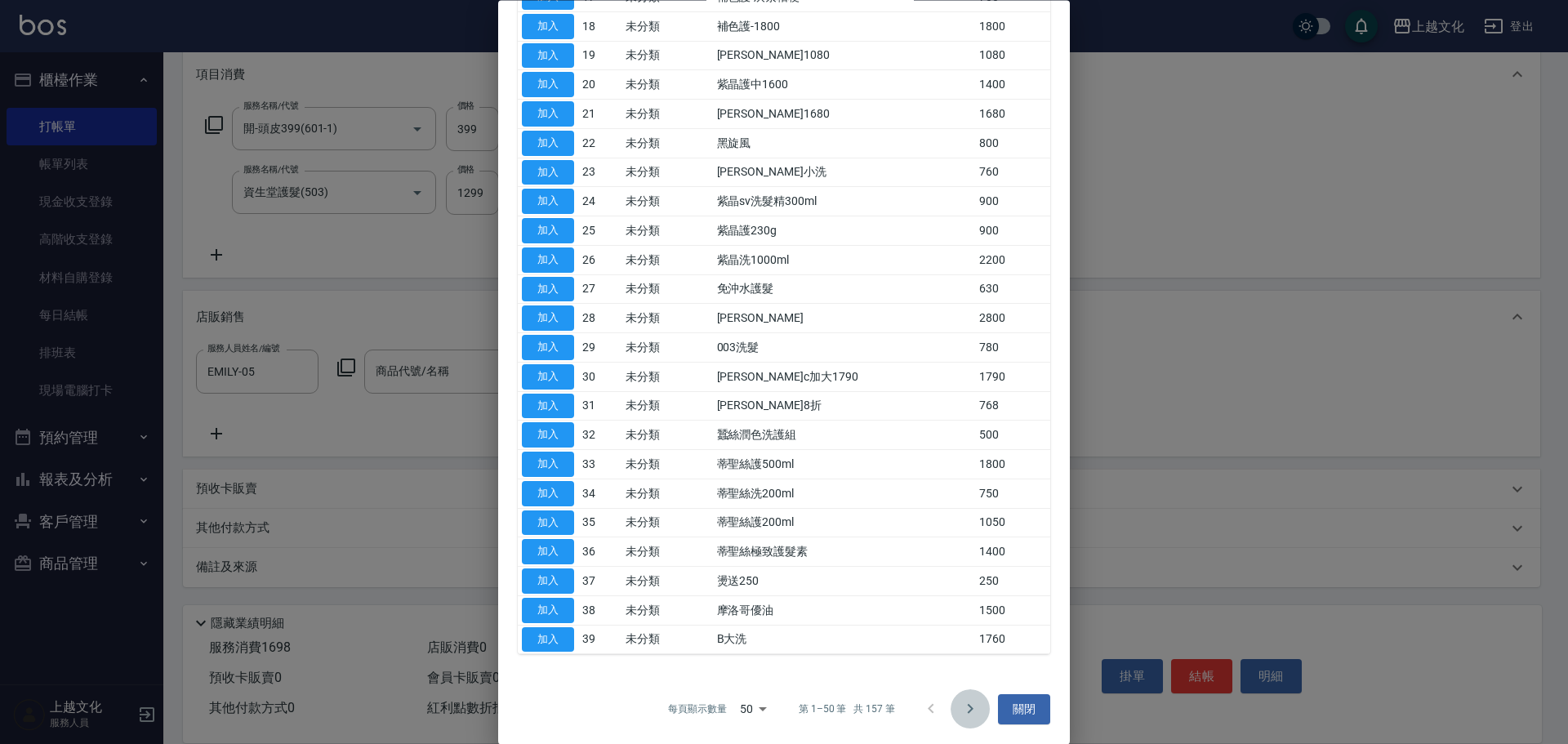
click at [960, 707] on icon "Go to next page" at bounding box center [970, 709] width 19 height 19
click at [960, 706] on icon "Go to next page" at bounding box center [970, 709] width 19 height 19
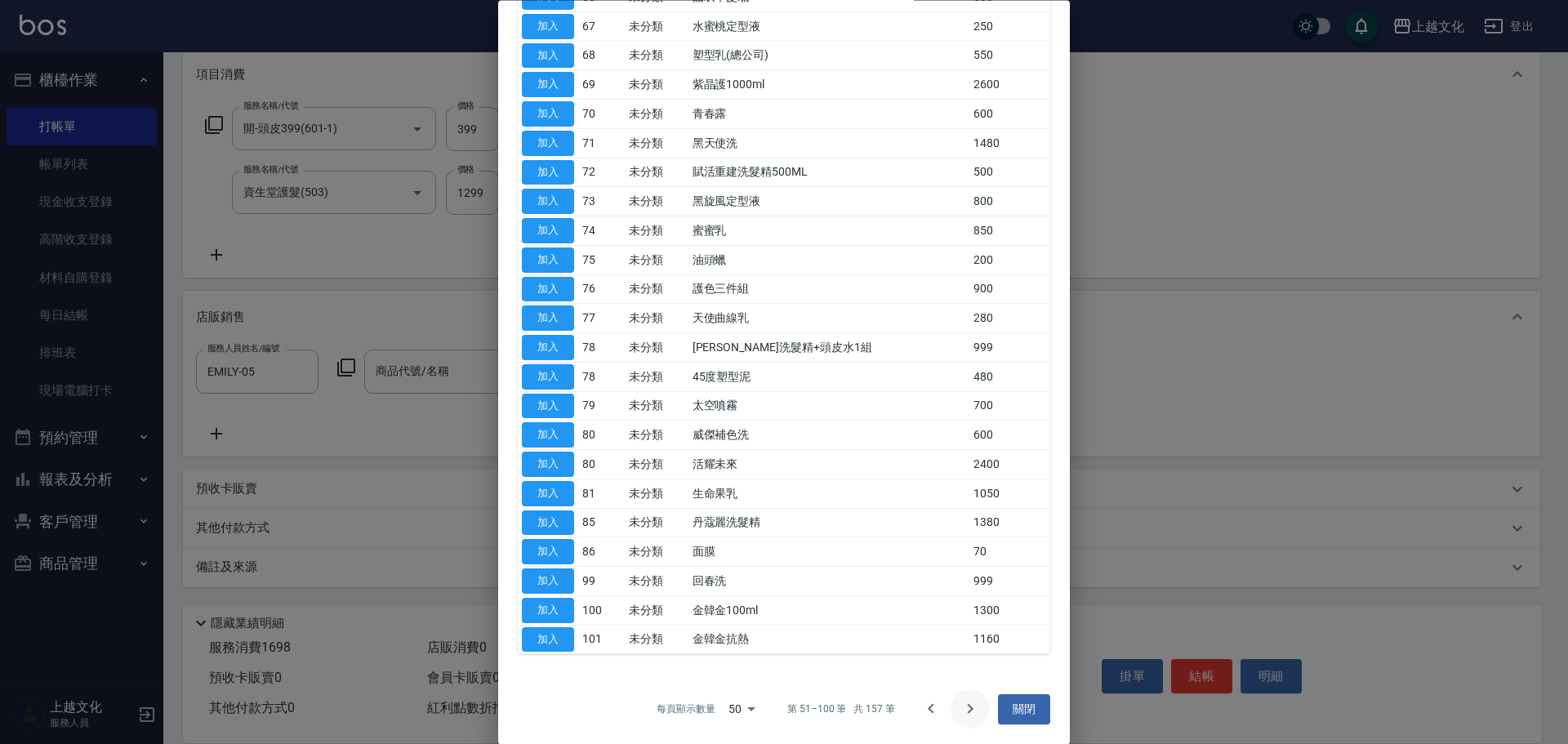
click at [950, 705] on button "Go to next page" at bounding box center [970, 709] width 39 height 39
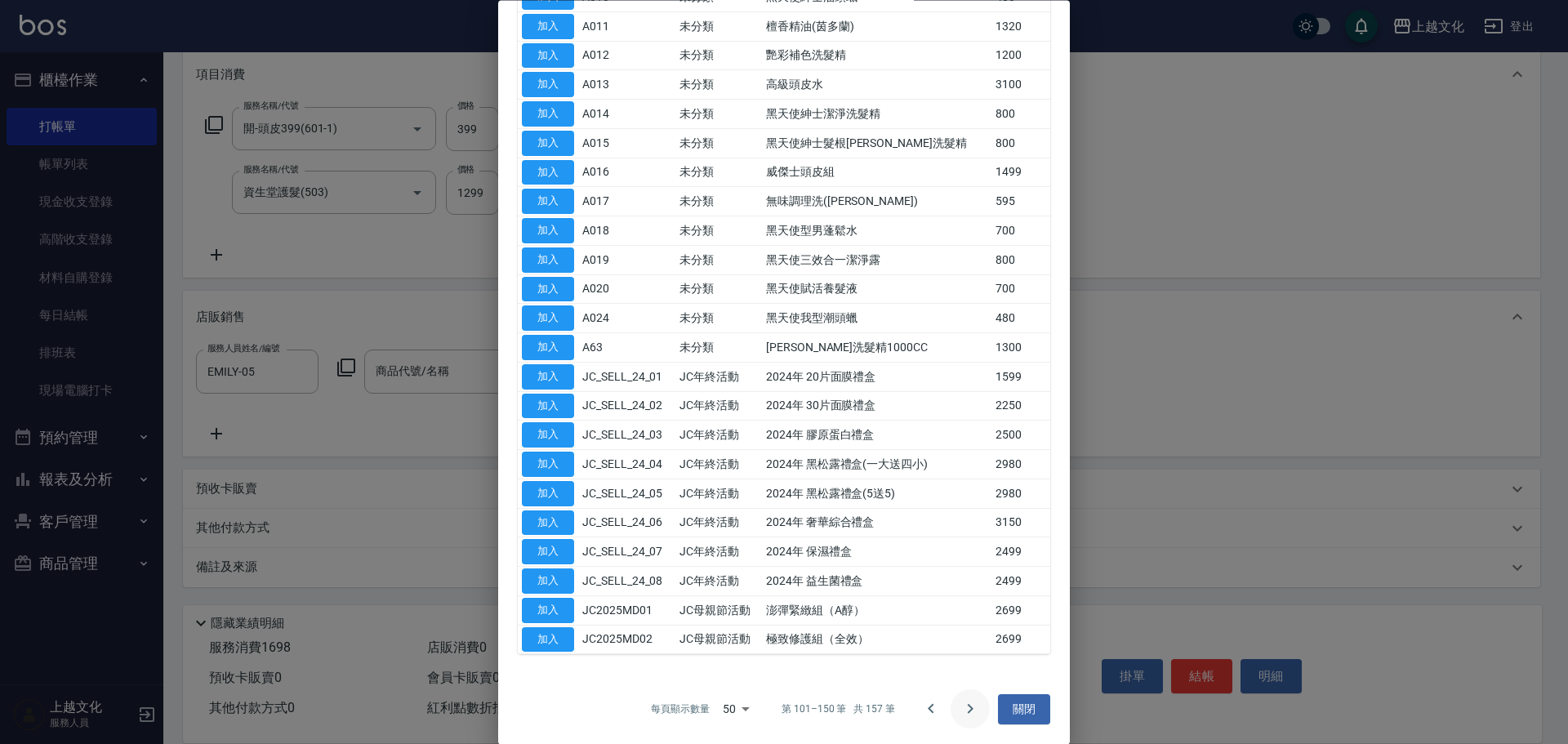
click at [960, 705] on icon "Go to next page" at bounding box center [970, 709] width 19 height 19
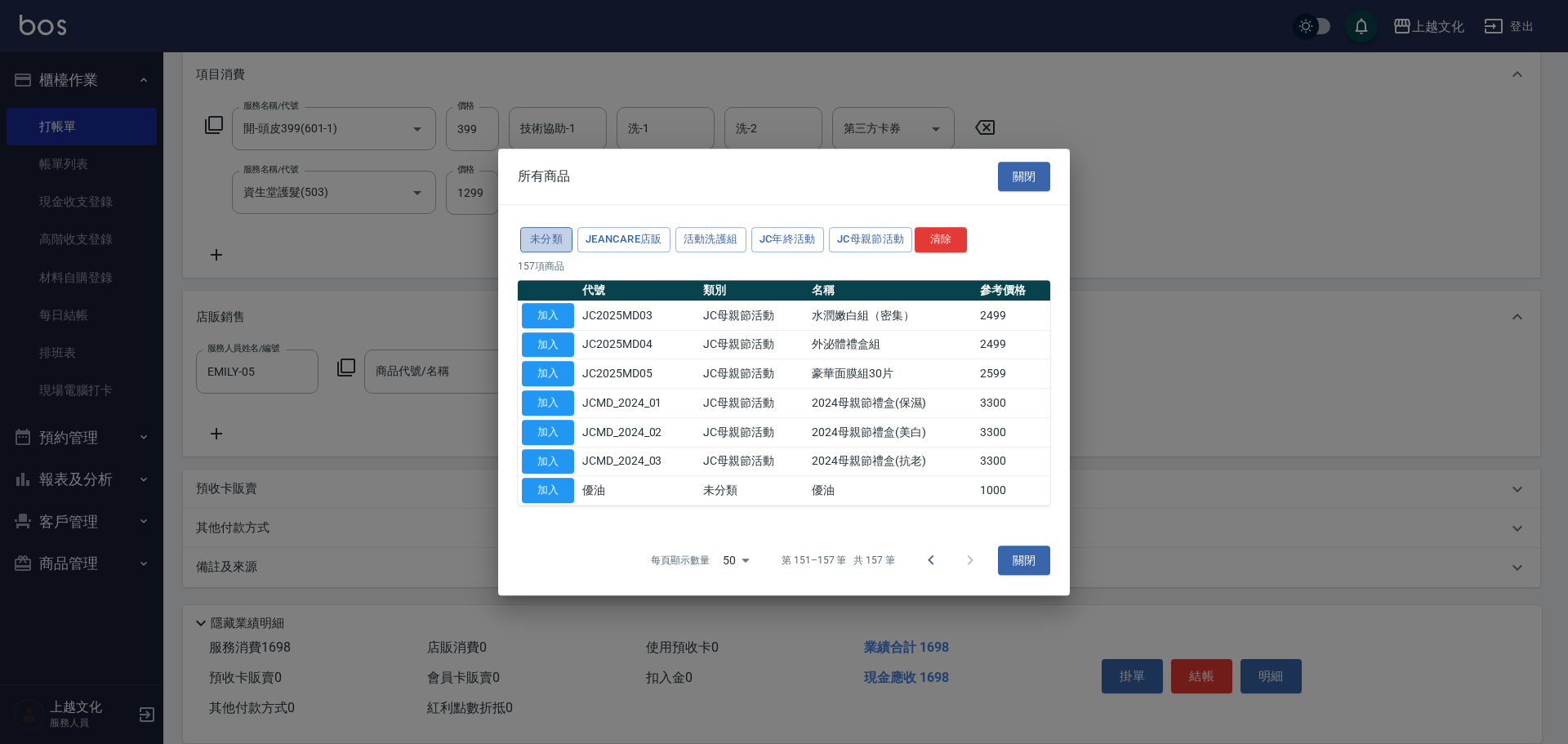
click at [544, 230] on button "未分類" at bounding box center [546, 240] width 52 height 25
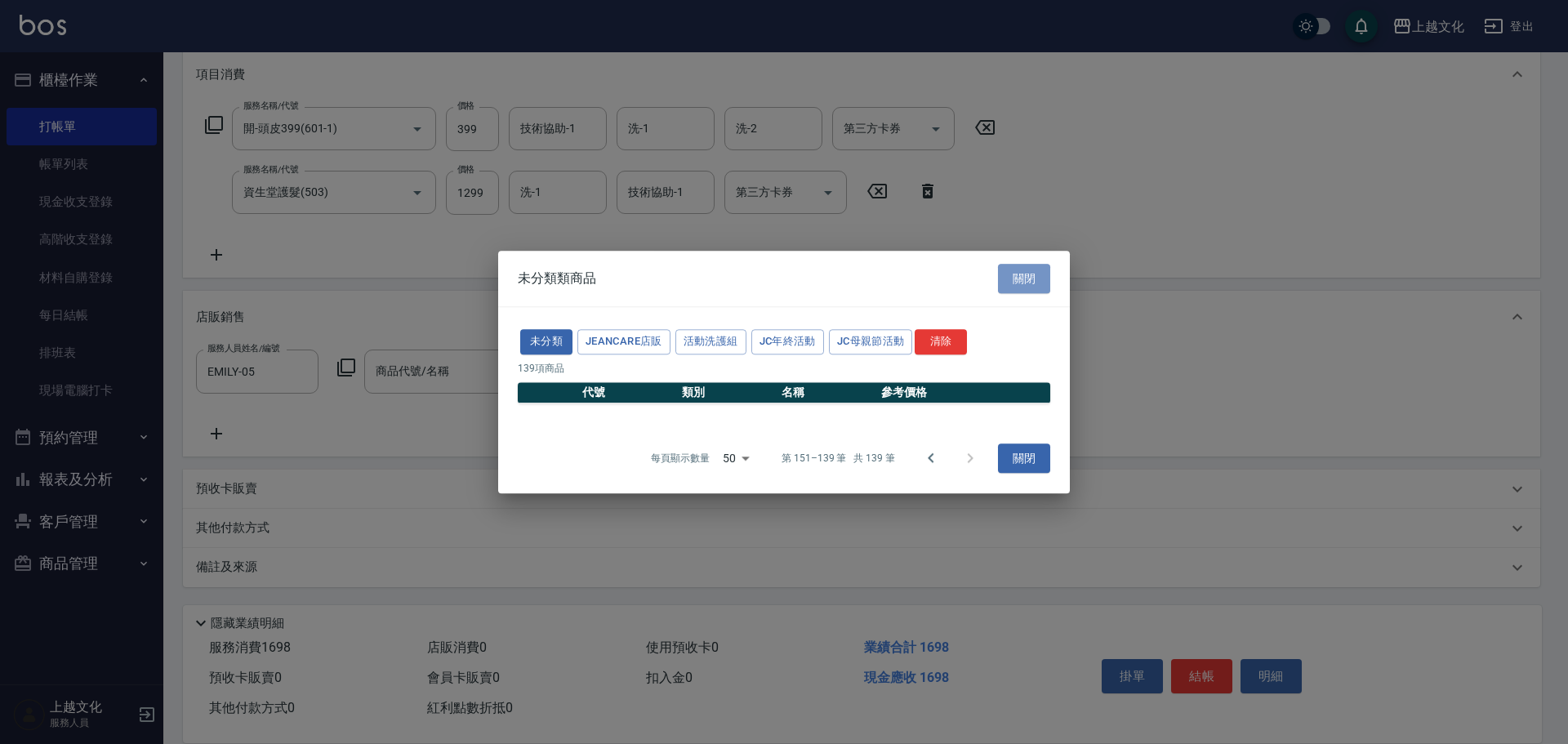
click at [1022, 276] on button "關閉" at bounding box center [1024, 279] width 52 height 30
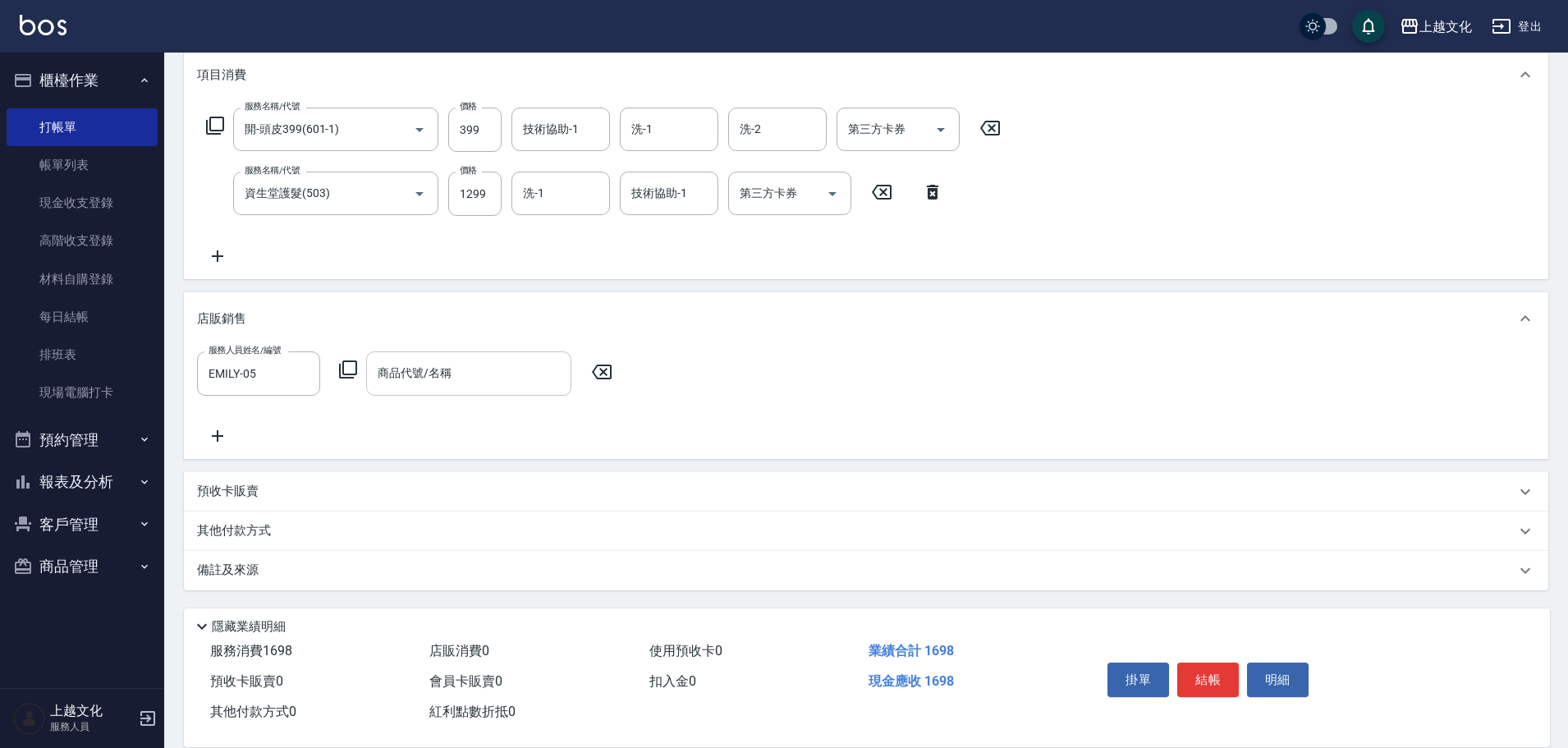
click at [384, 367] on input "商品代號/名稱" at bounding box center [468, 373] width 190 height 29
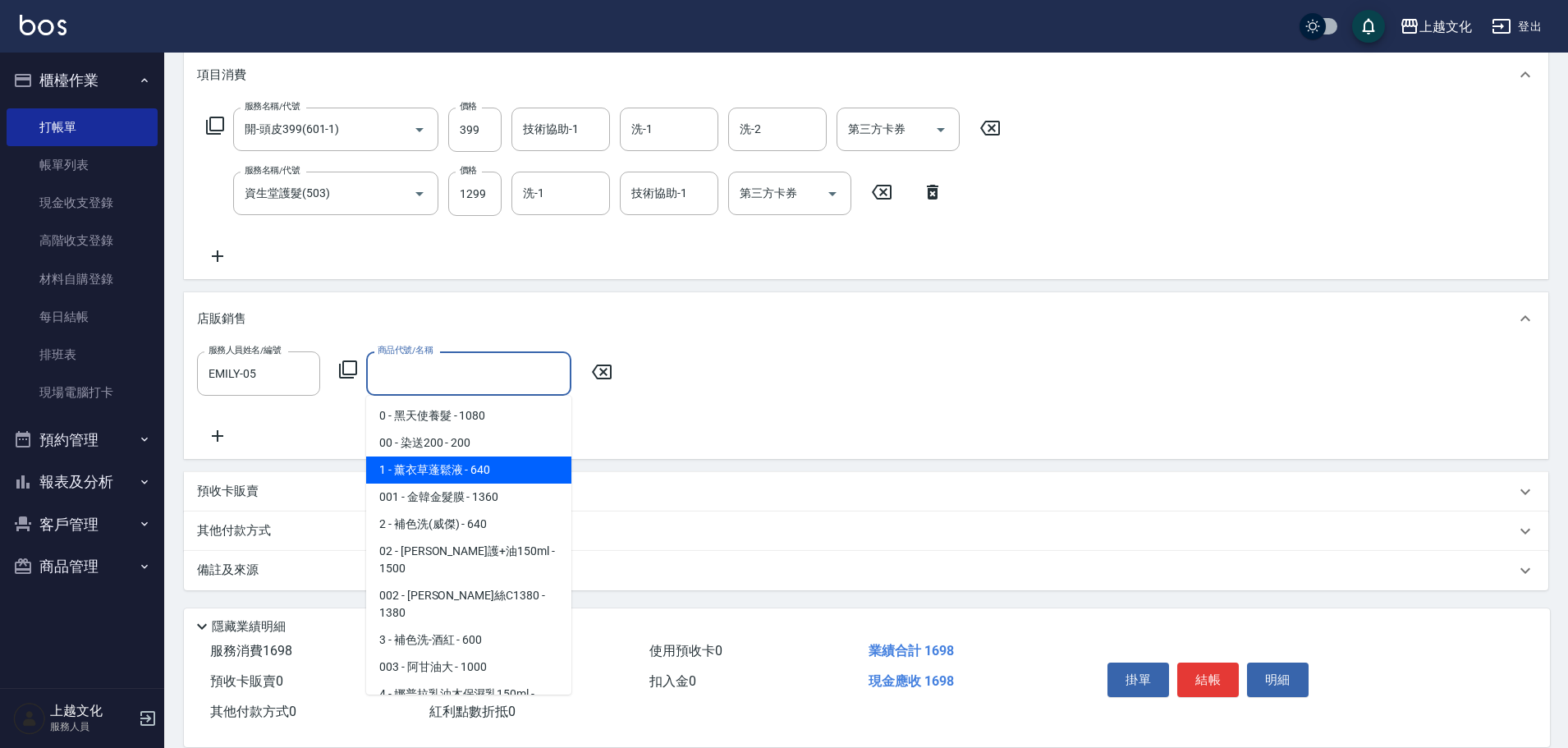
click at [342, 372] on icon at bounding box center [347, 369] width 18 height 18
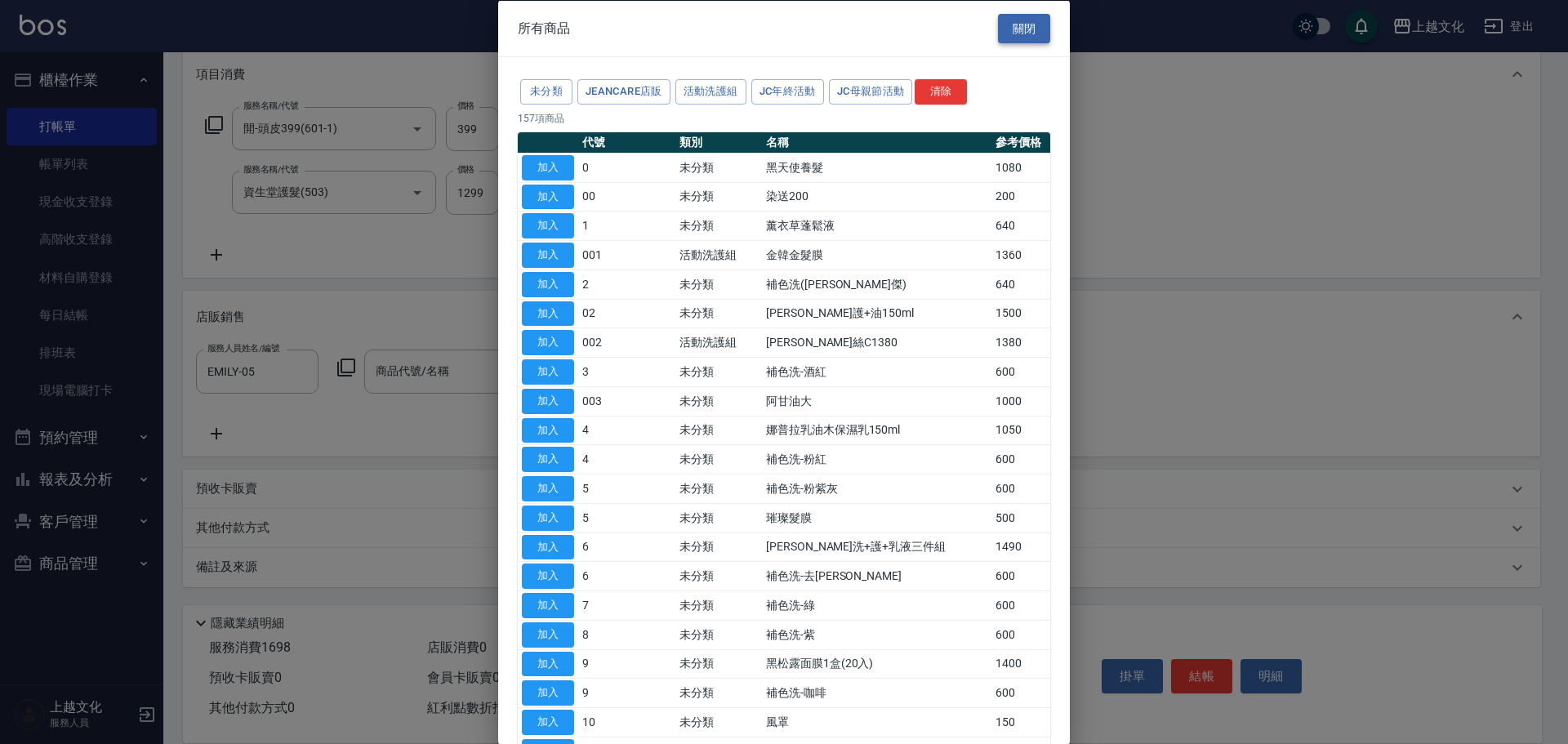
click at [1017, 36] on button "關閉" at bounding box center [1024, 28] width 52 height 30
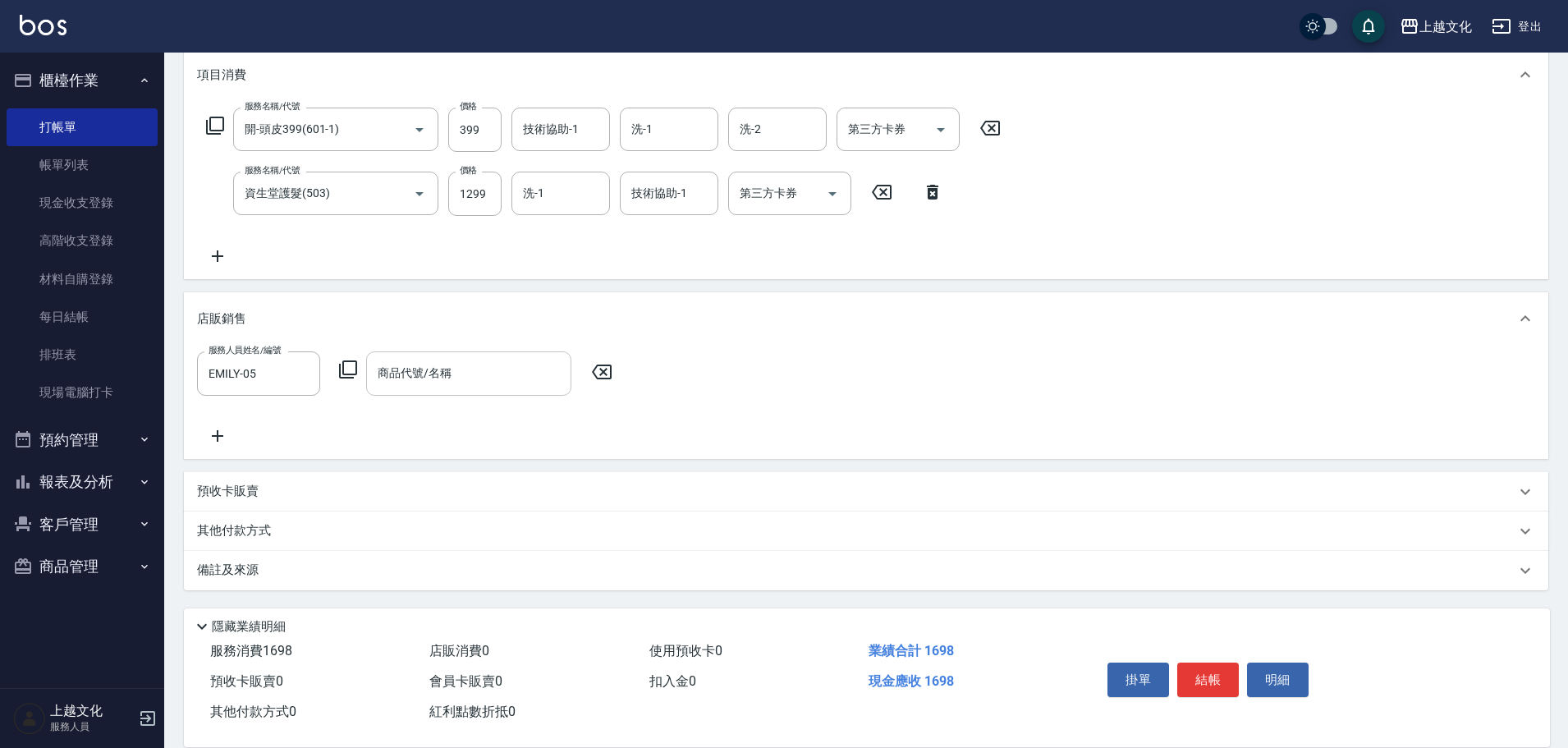
click at [415, 367] on div "商品代號/名稱 商品代號/名稱" at bounding box center [469, 373] width 206 height 44
type input "[PERSON_NAME]1080"
click at [859, 379] on icon at bounding box center [861, 372] width 19 height 15
click at [221, 355] on label "服務人員姓名/編號" at bounding box center [245, 350] width 72 height 13
click at [221, 359] on input "服務人員姓名/編號" at bounding box center [259, 373] width 109 height 29
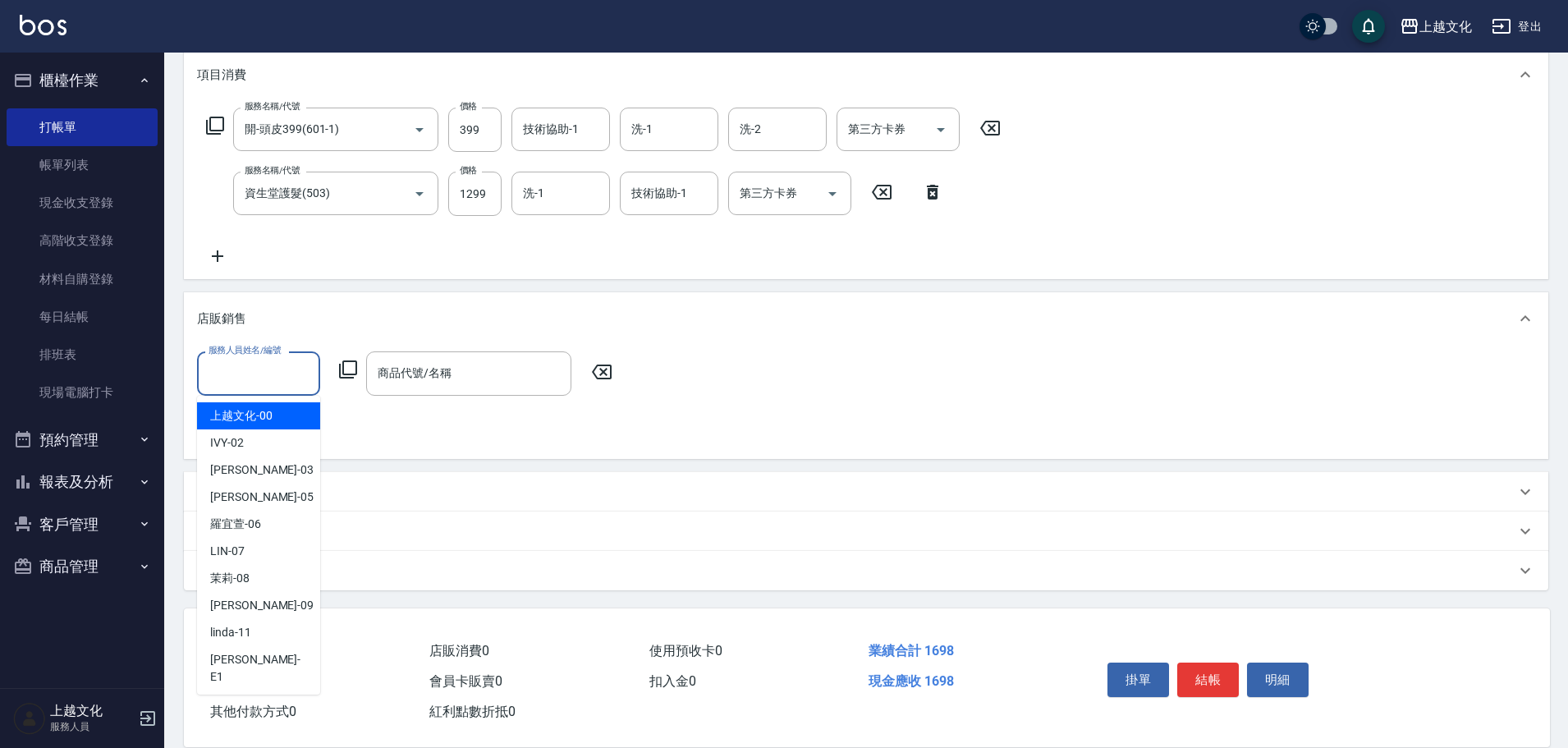
click at [230, 371] on input "服務人員姓名/編號" at bounding box center [259, 373] width 109 height 29
click at [271, 494] on div "[PERSON_NAME] -05" at bounding box center [259, 497] width 123 height 27
type input "EMILY-05"
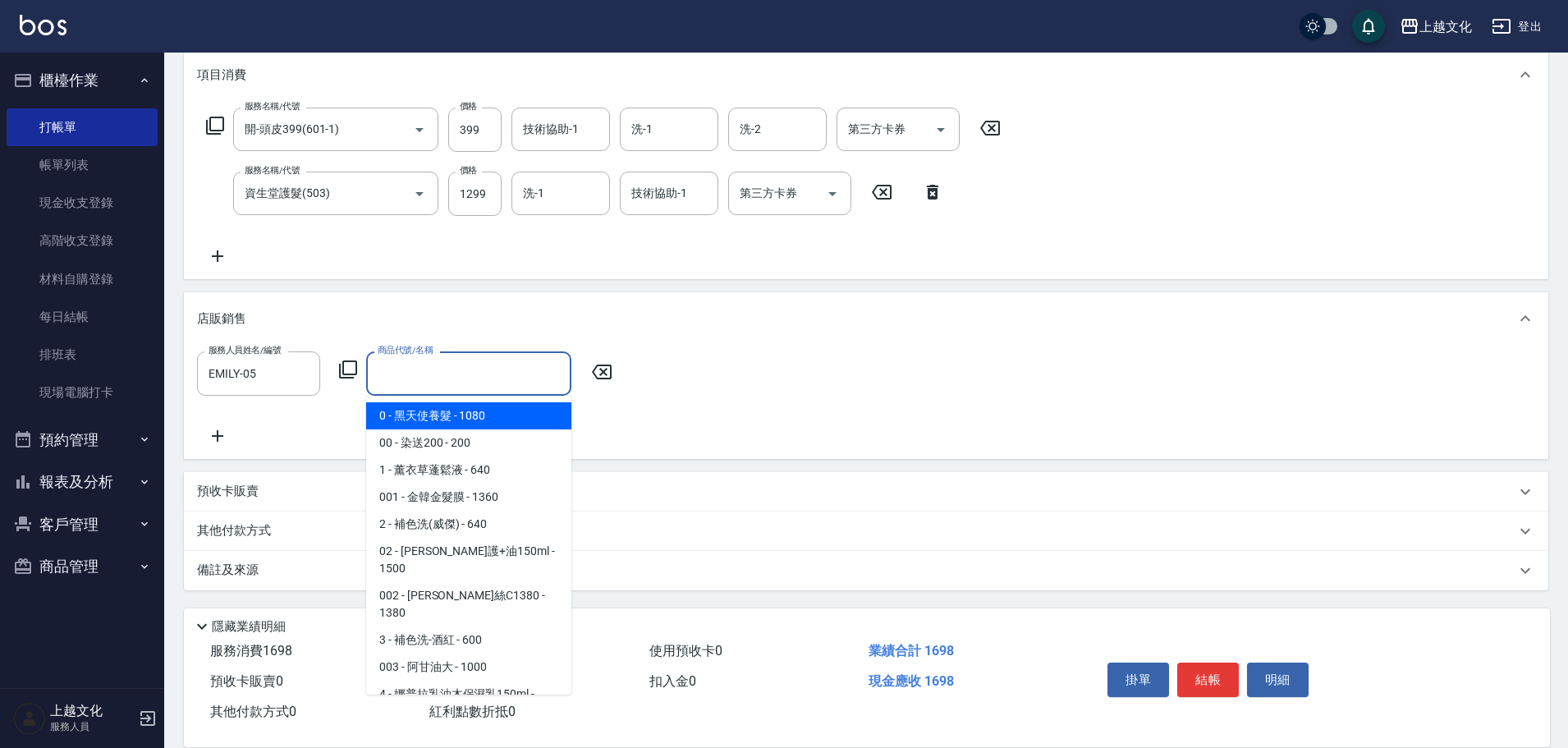
drag, startPoint x: 452, startPoint y: 379, endPoint x: 431, endPoint y: 361, distance: 27.7
click at [454, 379] on input "商品代號/名稱" at bounding box center [468, 373] width 190 height 29
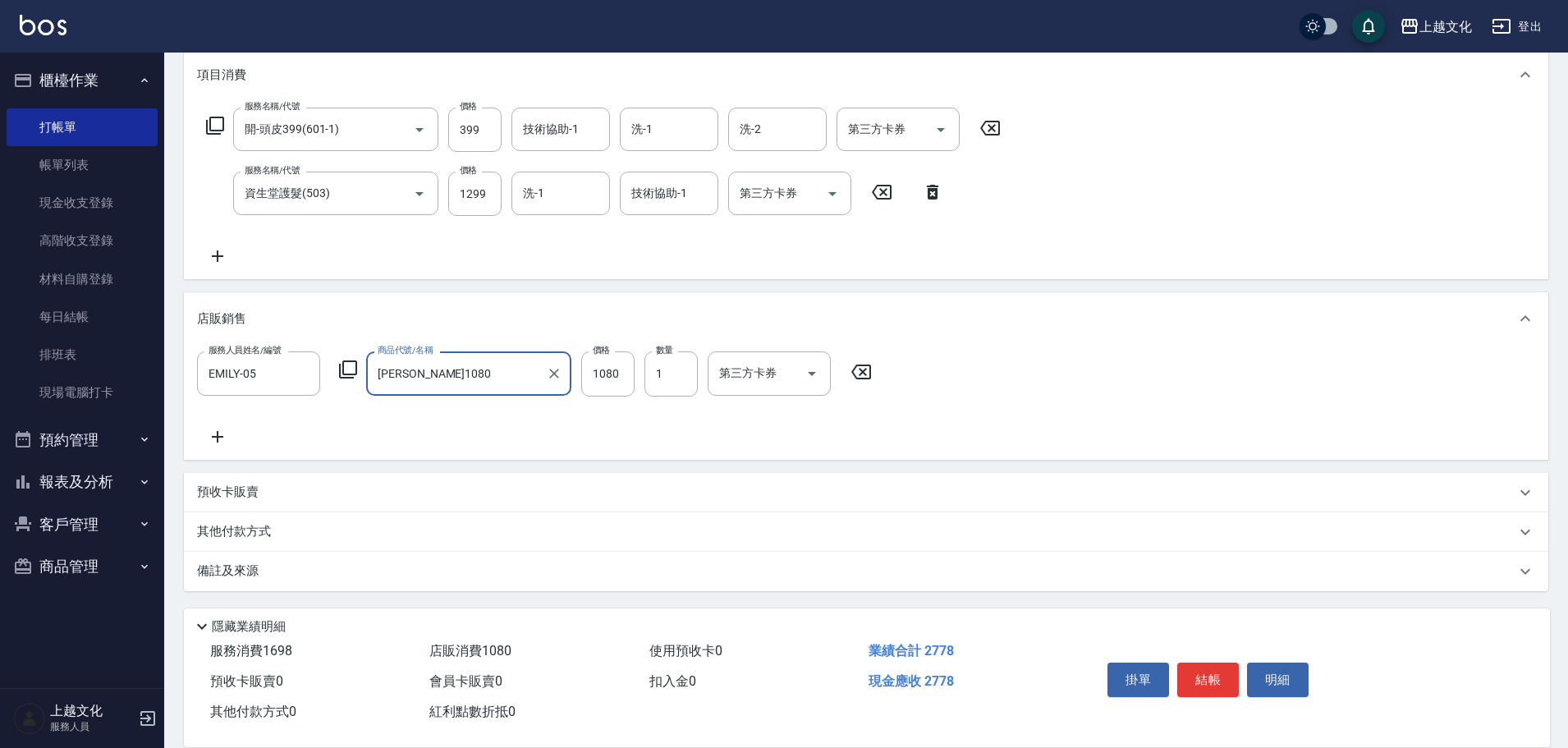
type input "[PERSON_NAME]1080"
click at [346, 367] on icon at bounding box center [347, 369] width 19 height 19
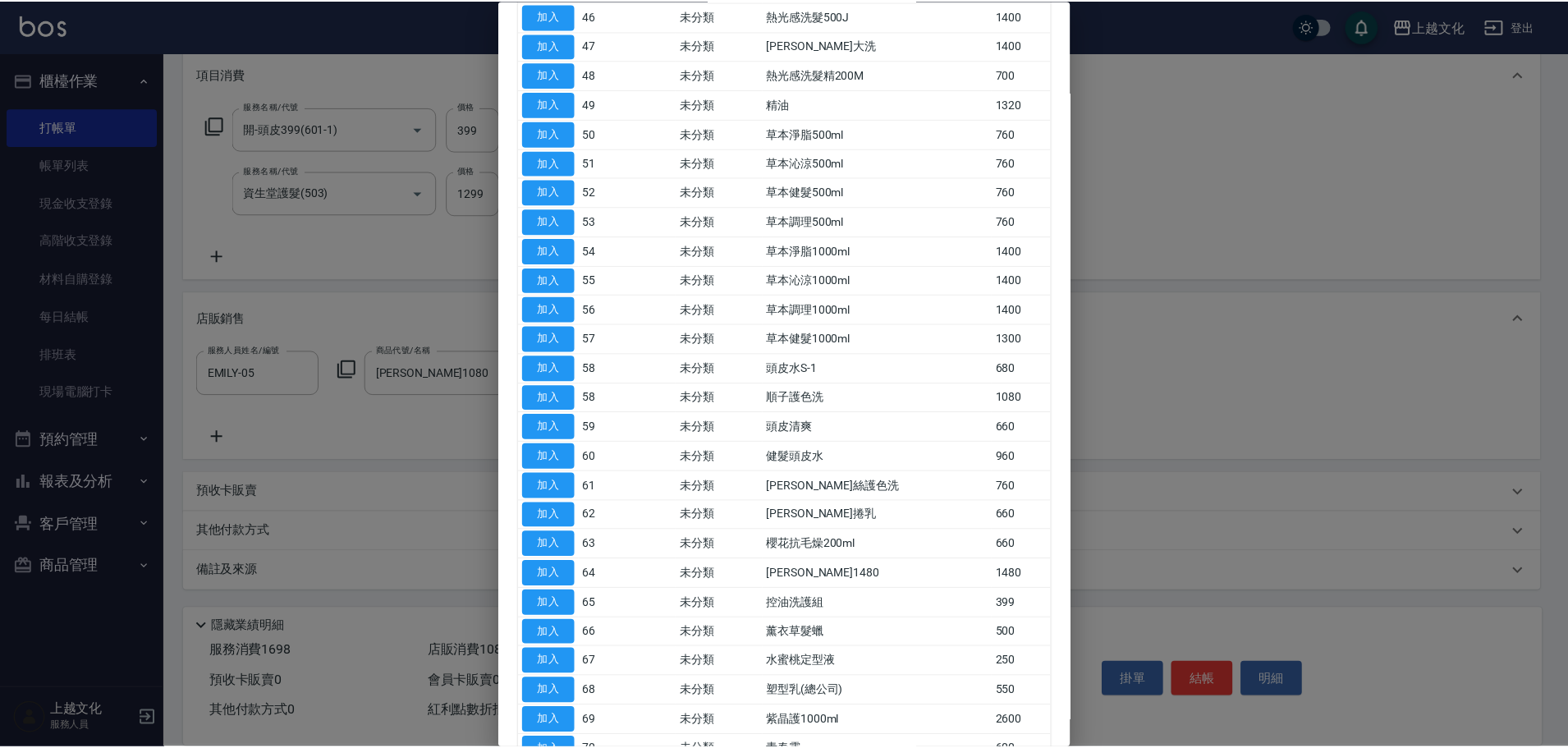
scroll to position [1888, 0]
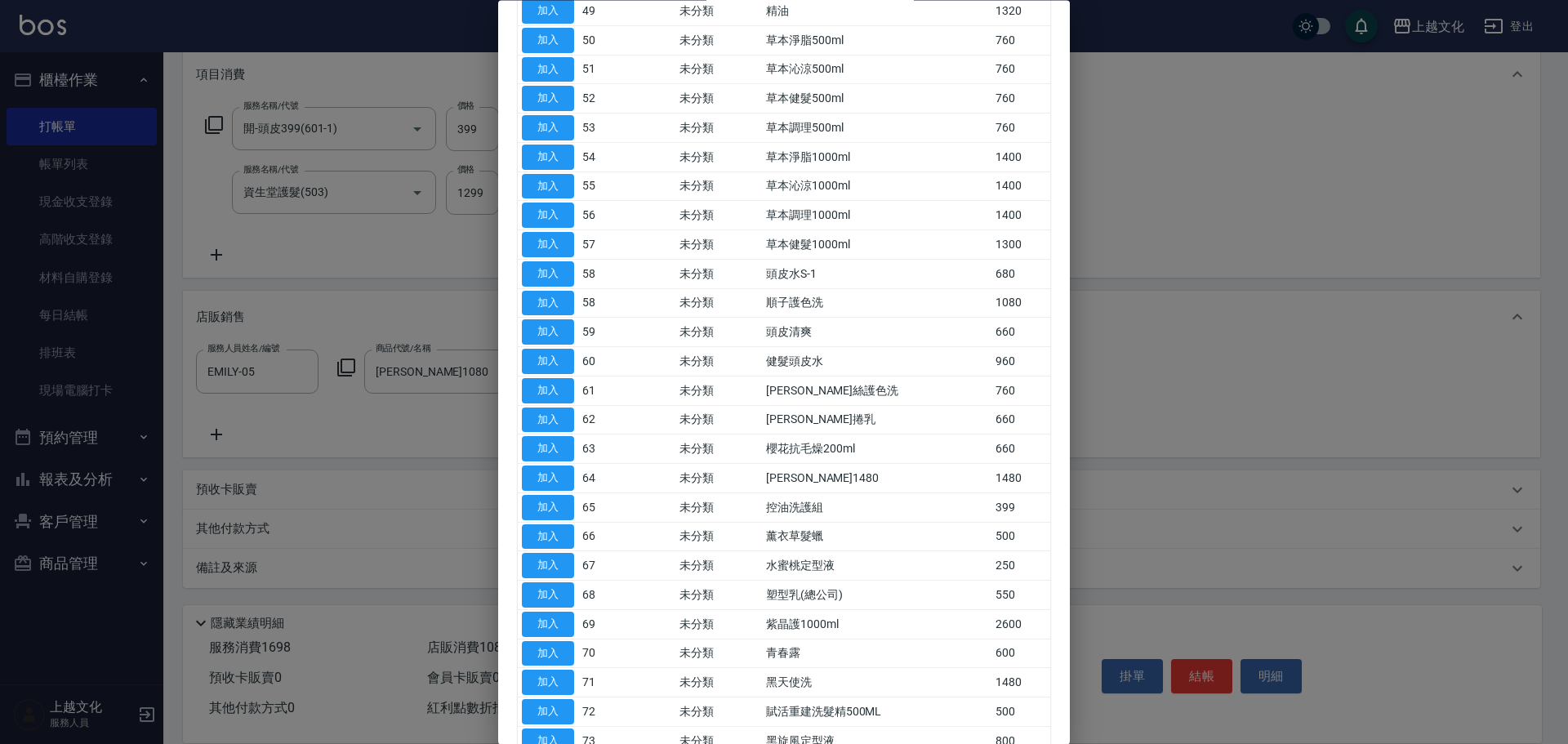
click at [647, 336] on td "59" at bounding box center [627, 332] width 97 height 29
click at [538, 330] on button "加入" at bounding box center [548, 333] width 52 height 25
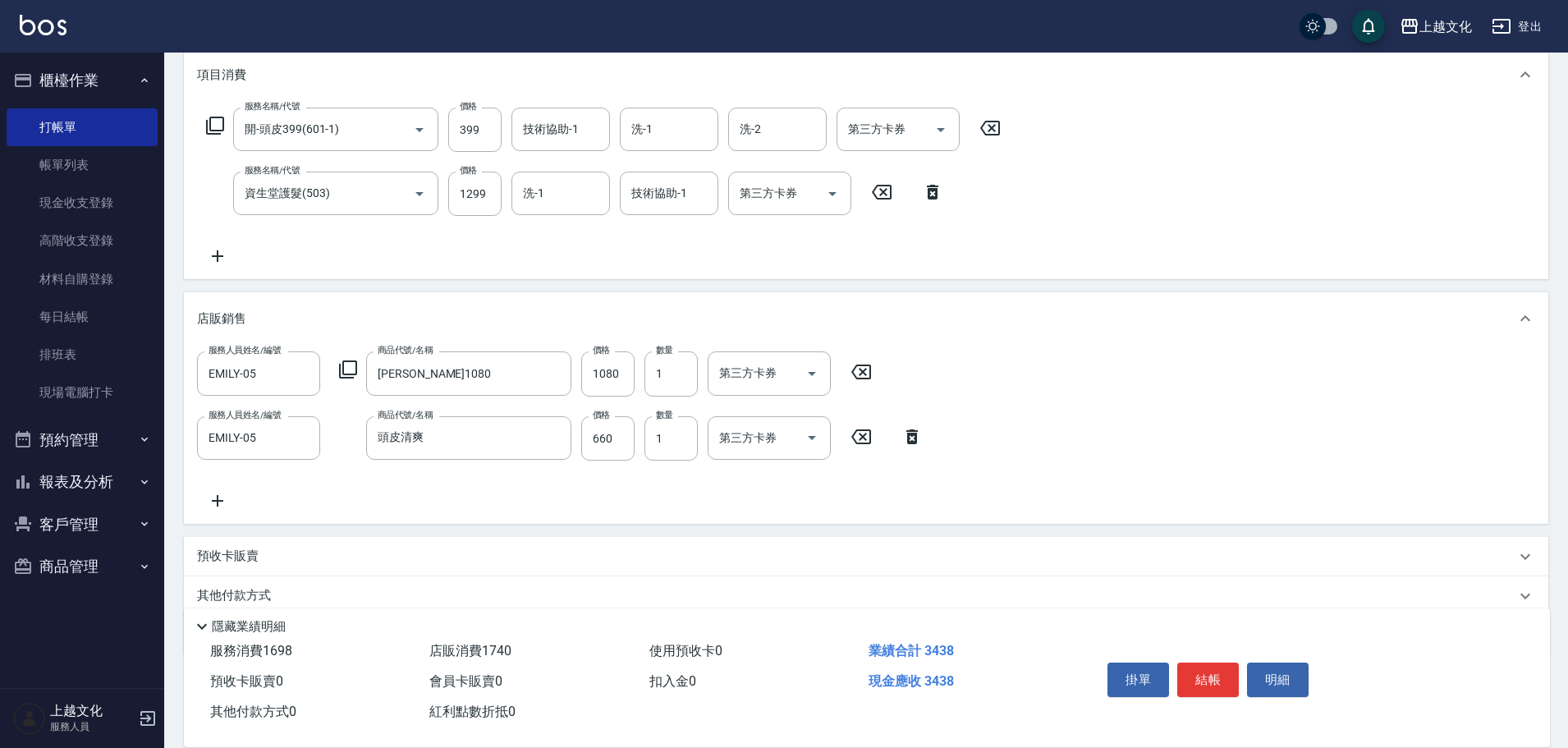
click at [854, 371] on icon at bounding box center [861, 372] width 19 height 15
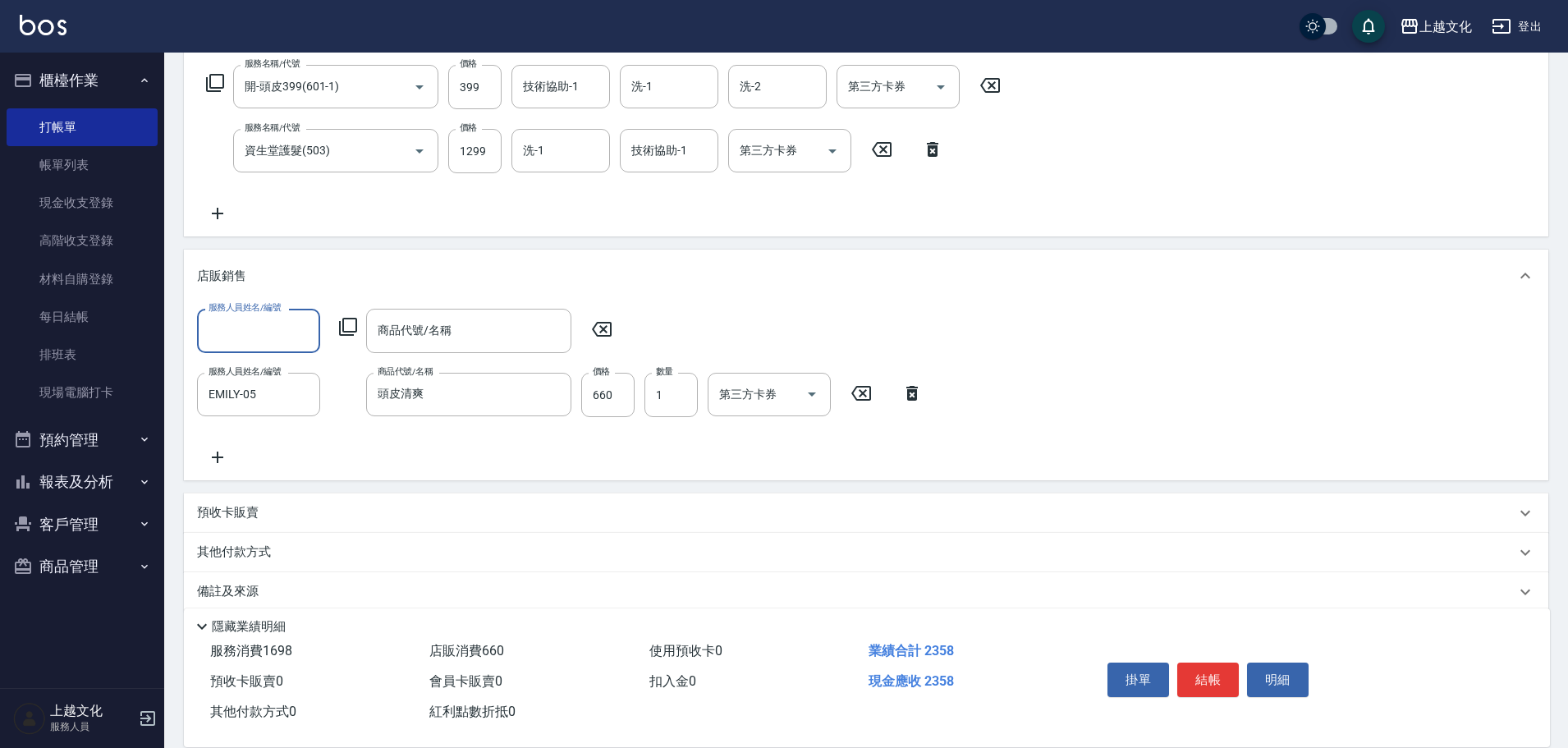
scroll to position [285, 0]
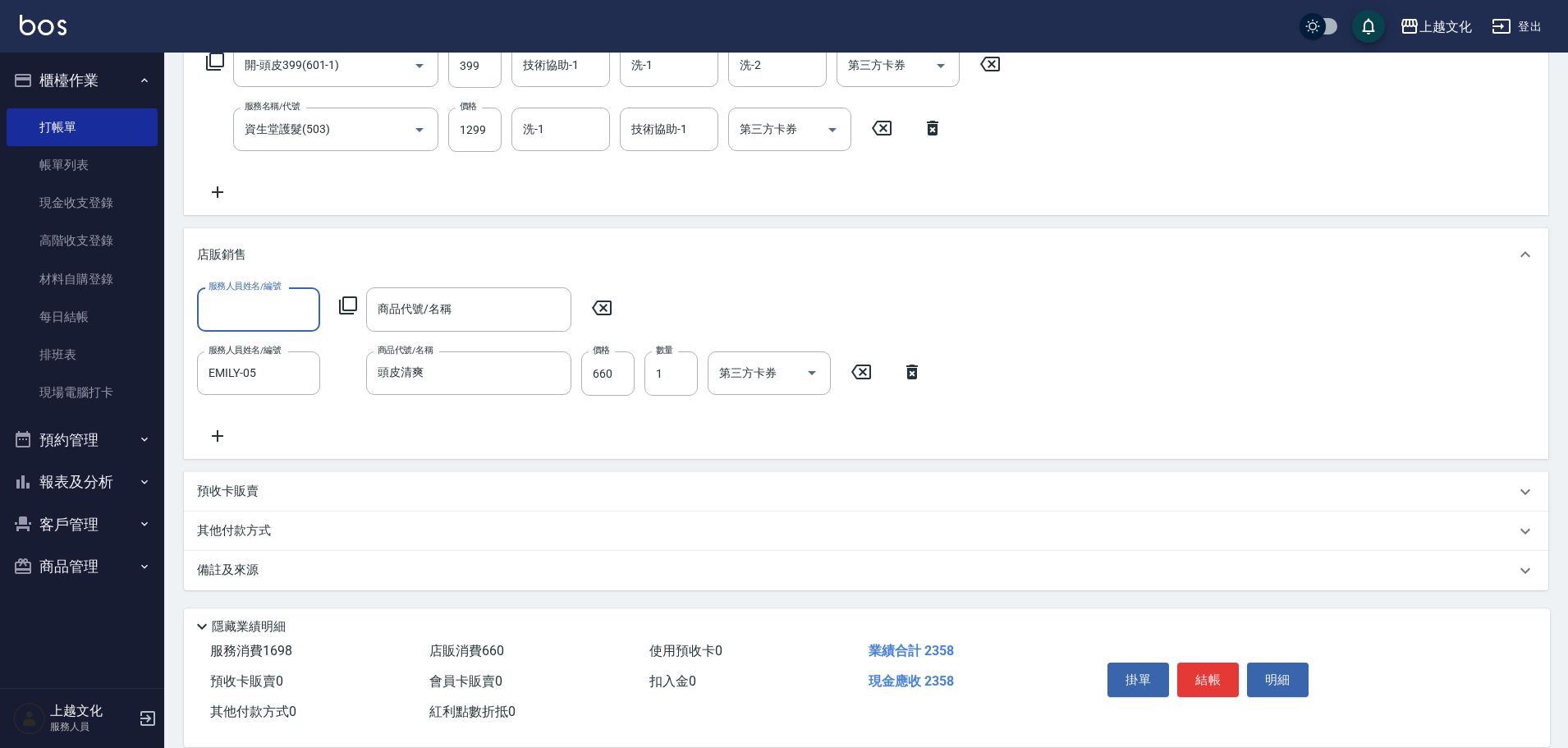
click at [452, 531] on div "其他付款方式" at bounding box center [856, 531] width 1319 height 18
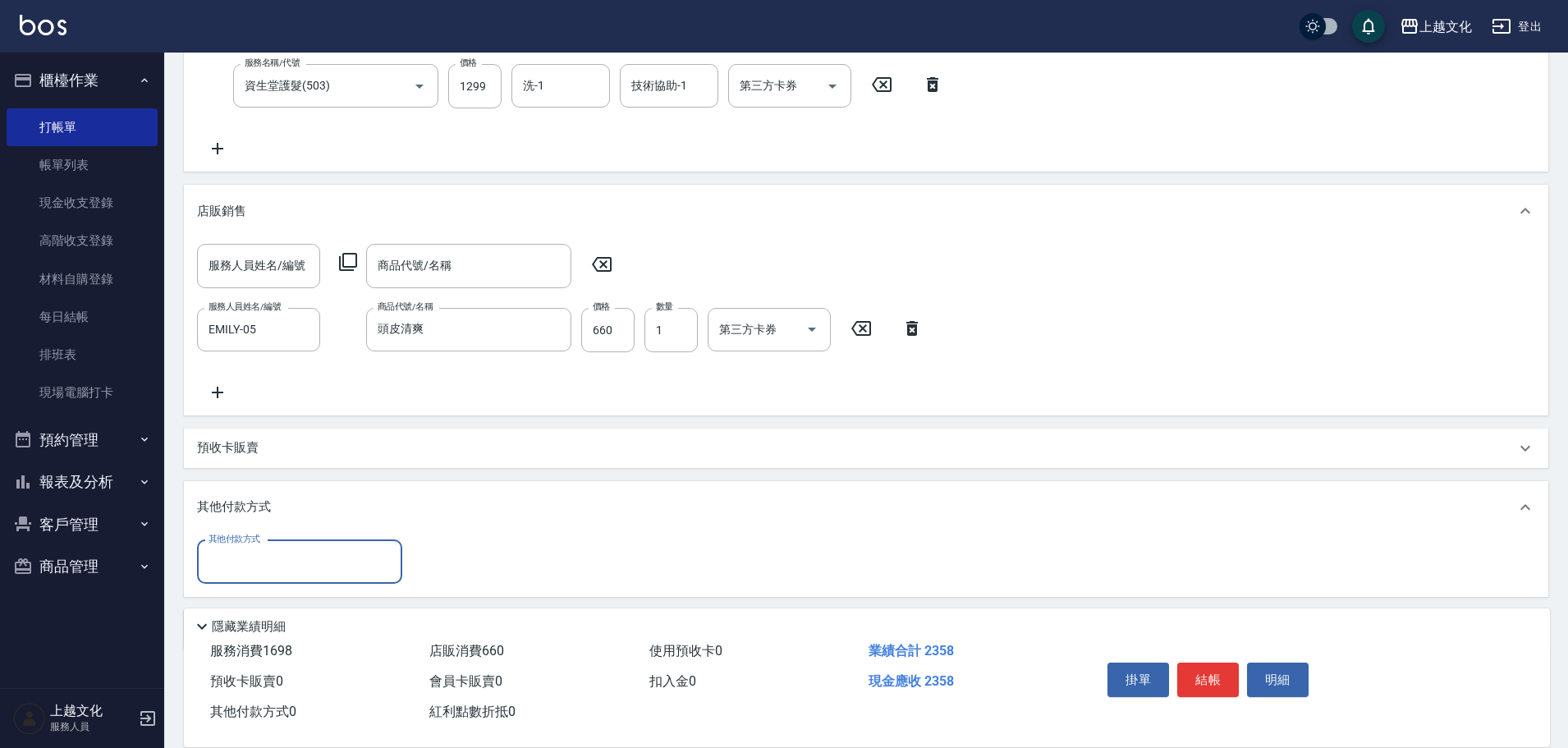
scroll to position [387, 0]
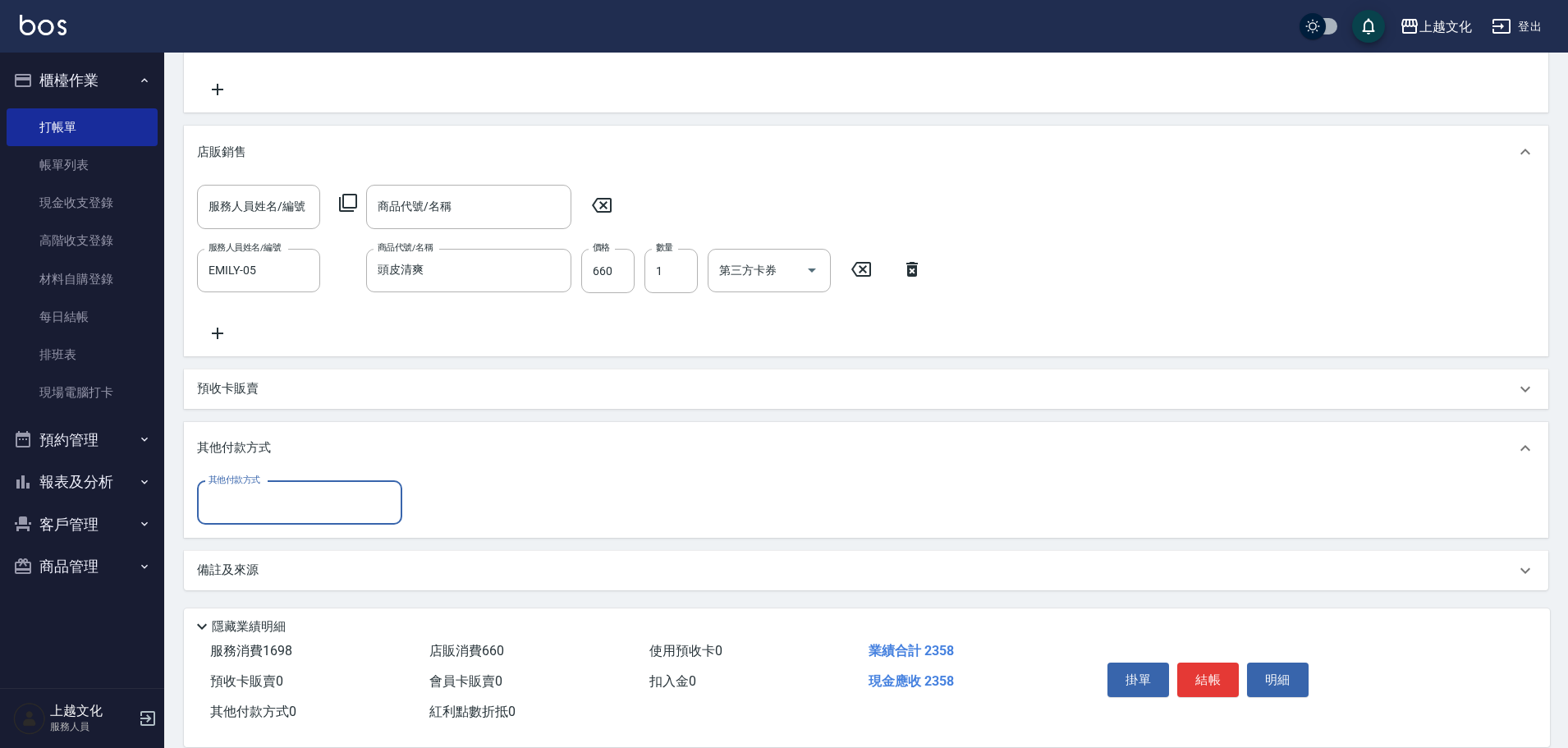
click at [381, 497] on input "其他付款方式" at bounding box center [300, 503] width 190 height 29
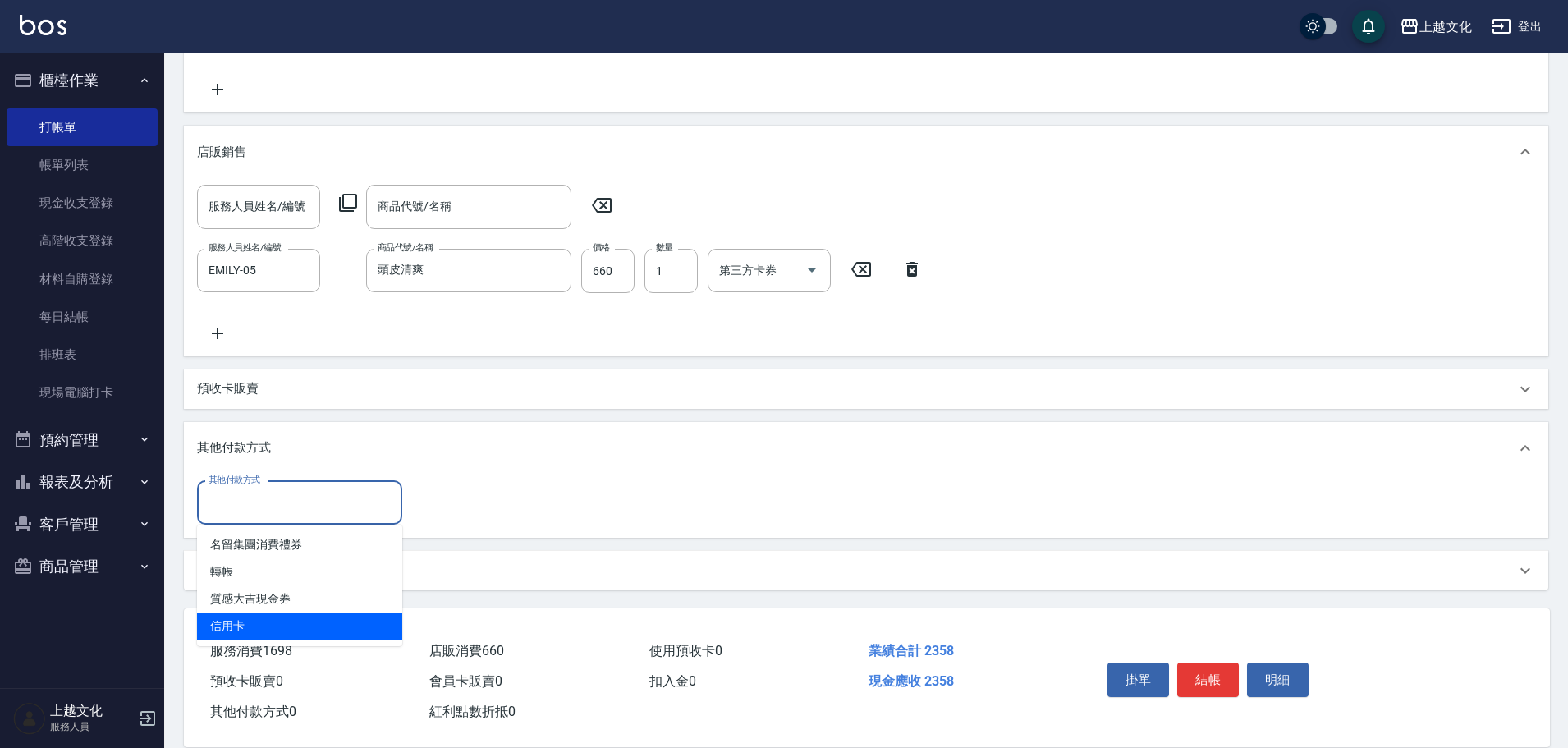
click at [319, 612] on span "信用卡" at bounding box center [300, 626] width 206 height 27
type input "信用卡"
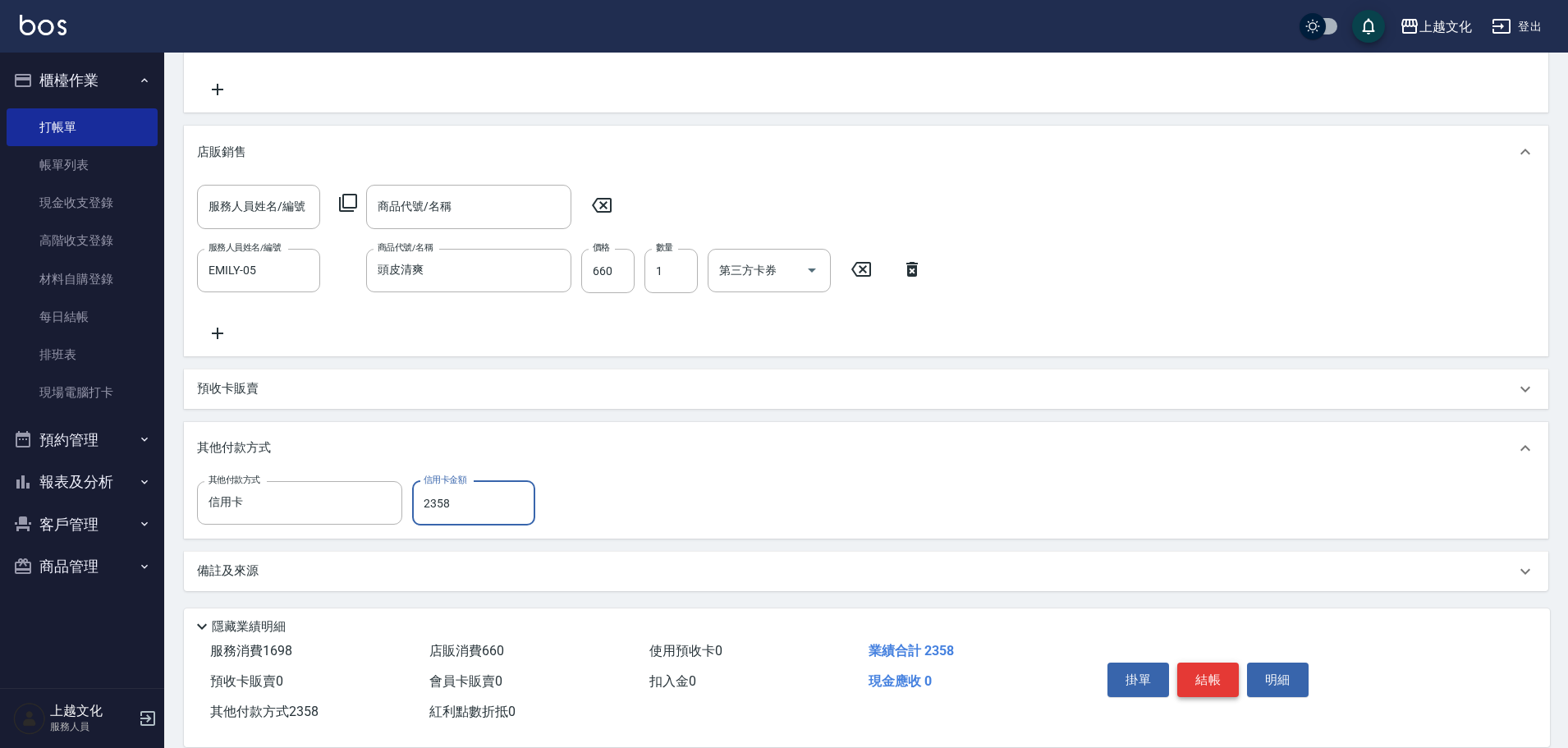
type input "2358"
click at [1212, 666] on button "結帳" at bounding box center [1207, 679] width 62 height 35
click at [1212, 666] on div "掛單 結帳 明細" at bounding box center [1208, 681] width 214 height 51
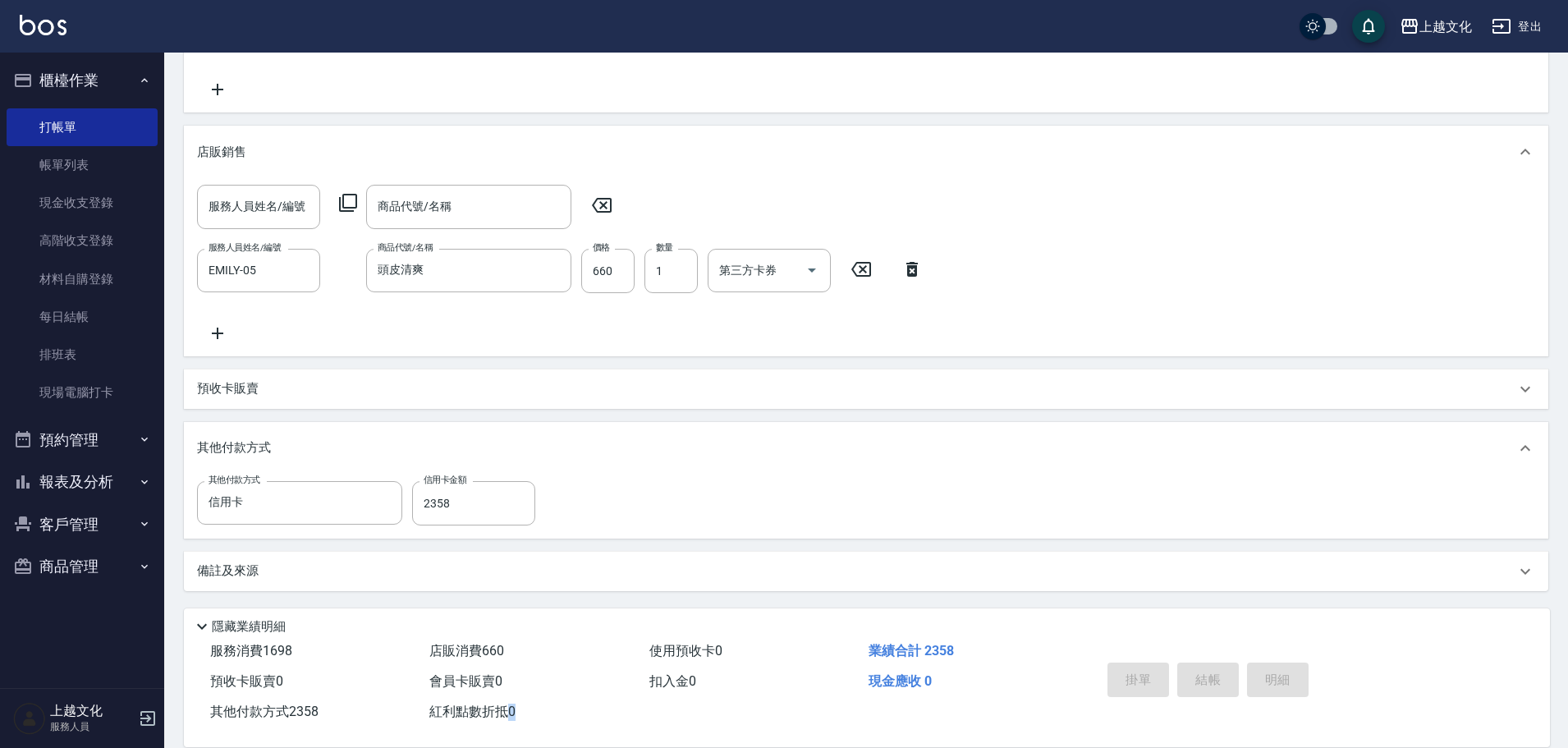
type input "[DATE] 13:14"
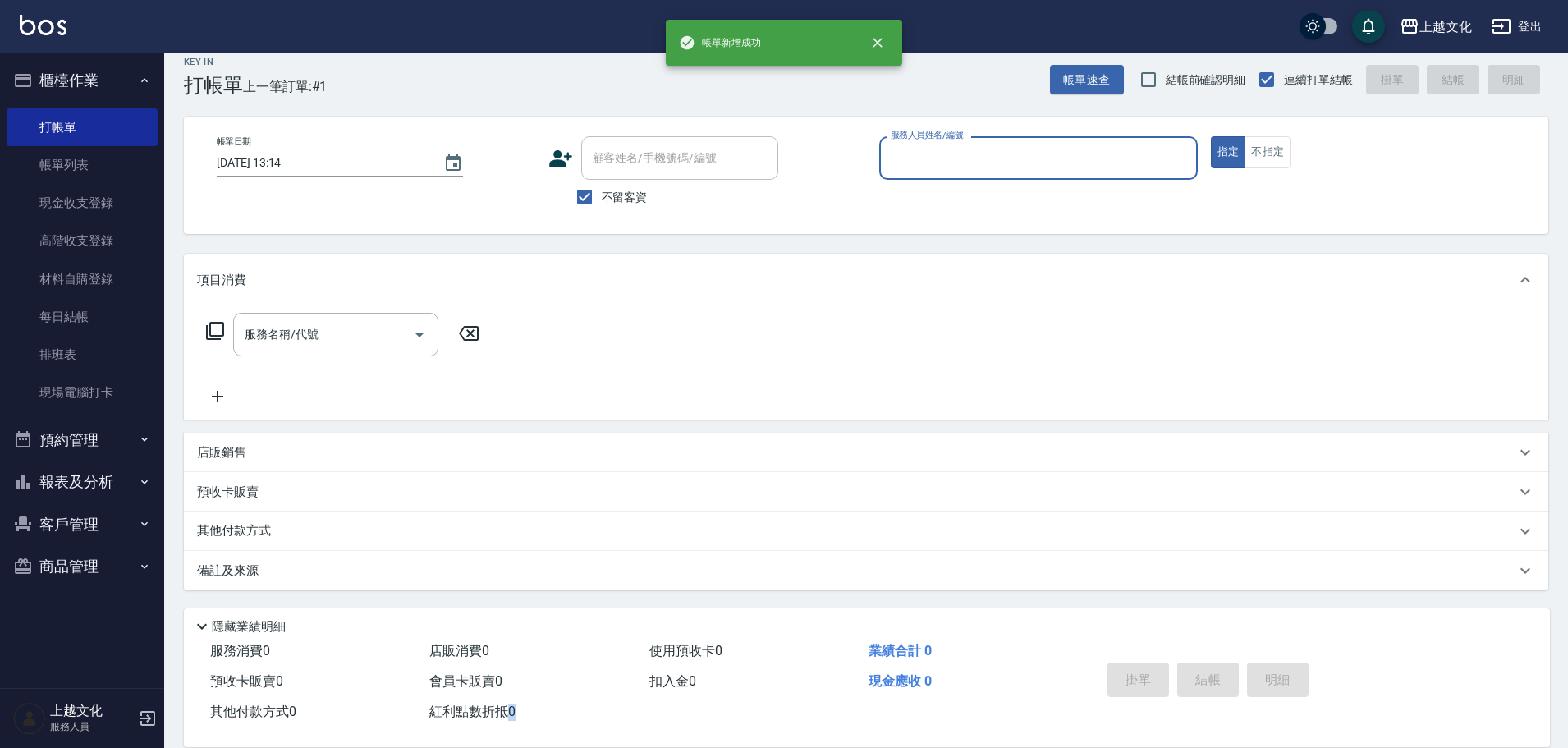
scroll to position [0, 0]
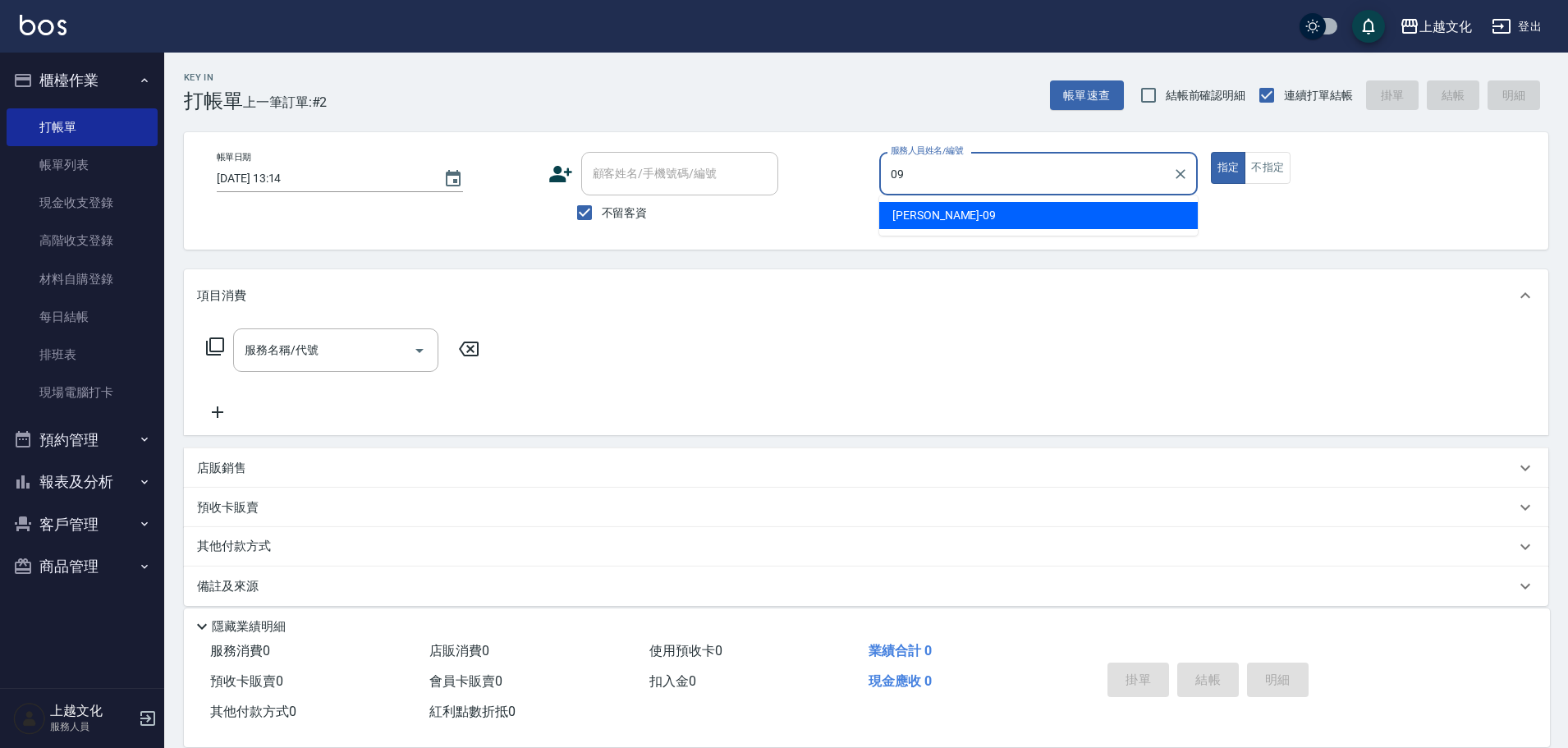
type input "0"
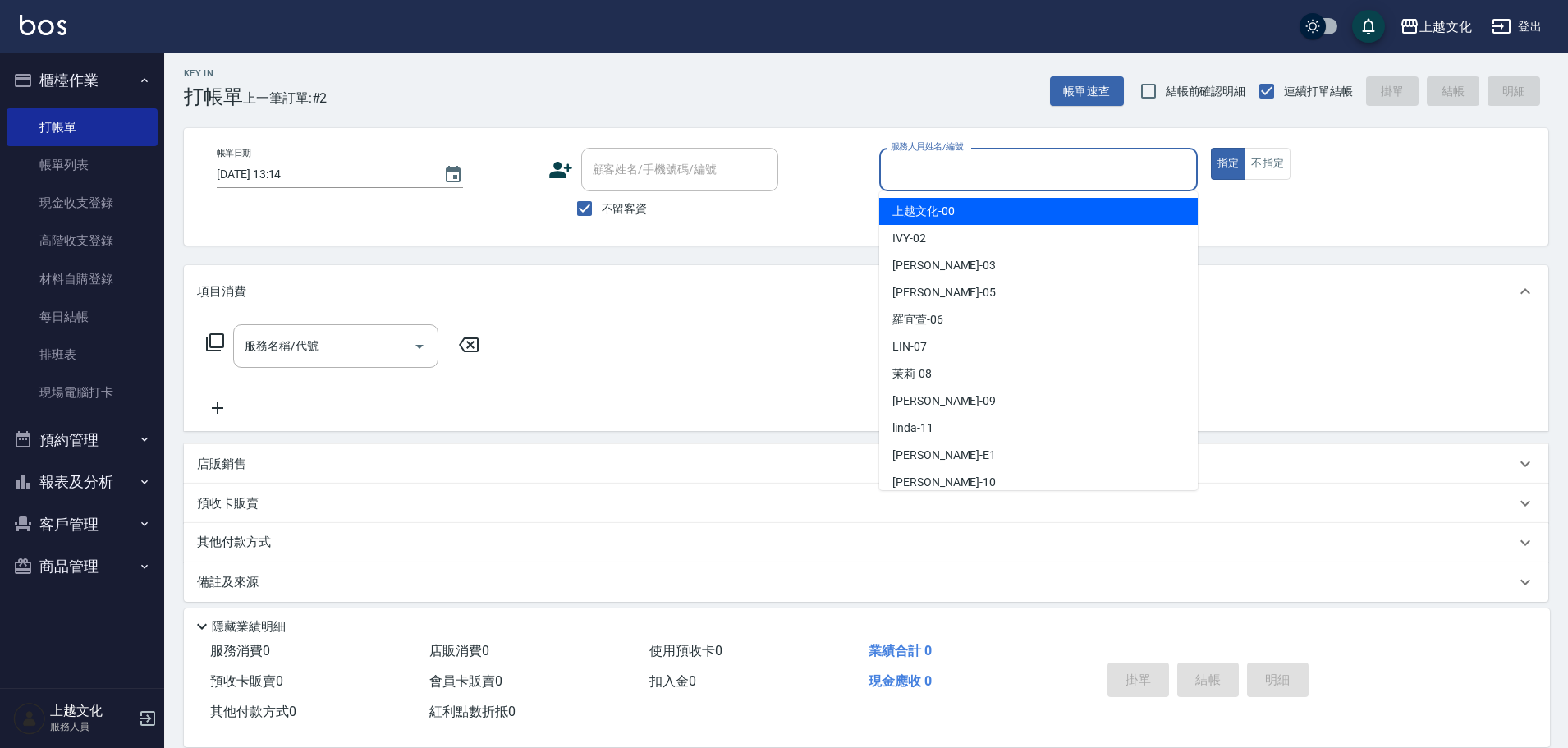
scroll to position [16, 0]
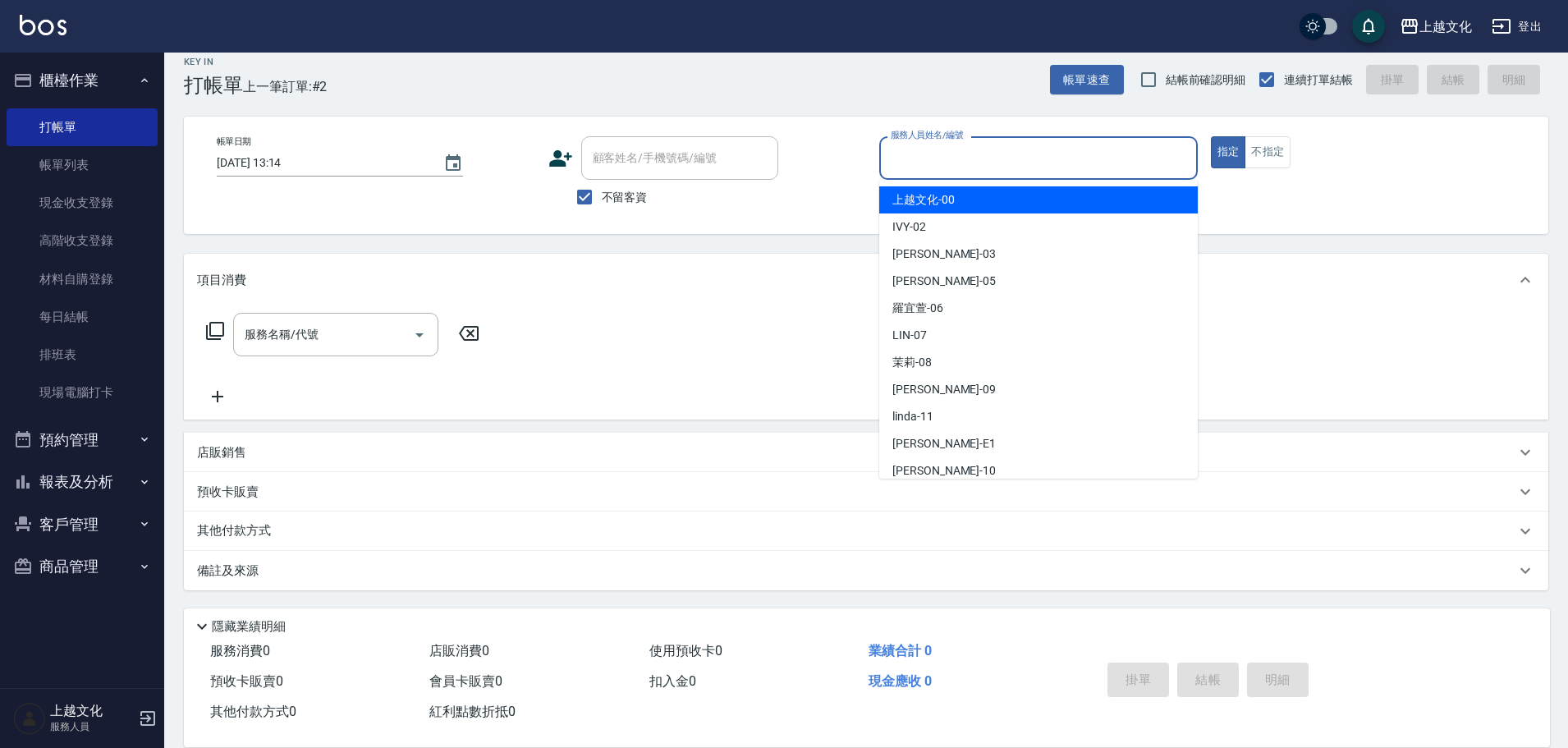
click at [608, 193] on span "不留客資" at bounding box center [624, 197] width 46 height 17
click at [602, 193] on input "不留客資" at bounding box center [584, 196] width 35 height 35
checkbox input "false"
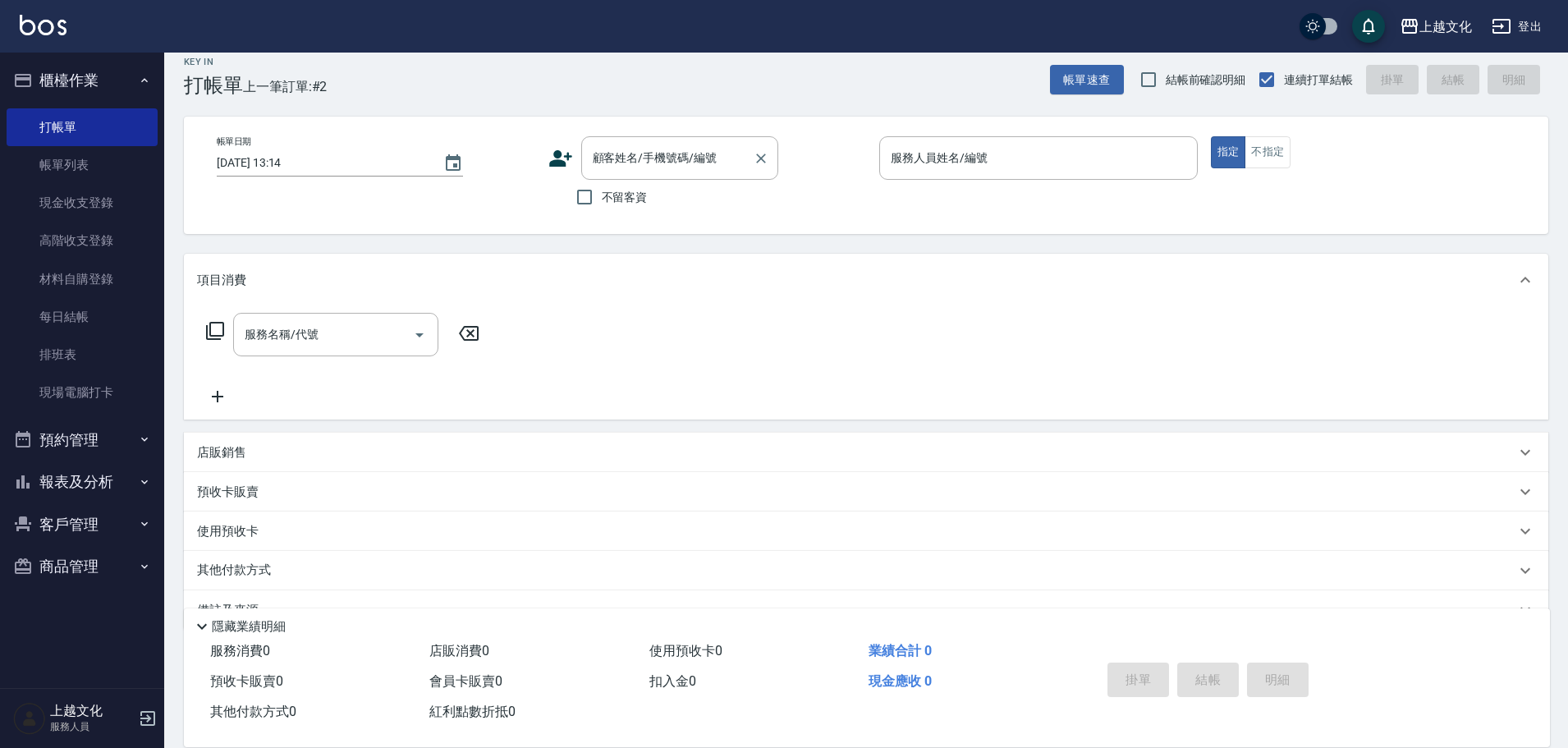
click at [623, 154] on div "顧客姓名/手機號碼/編號 顧客姓名/手機號碼/編號" at bounding box center [680, 158] width 197 height 44
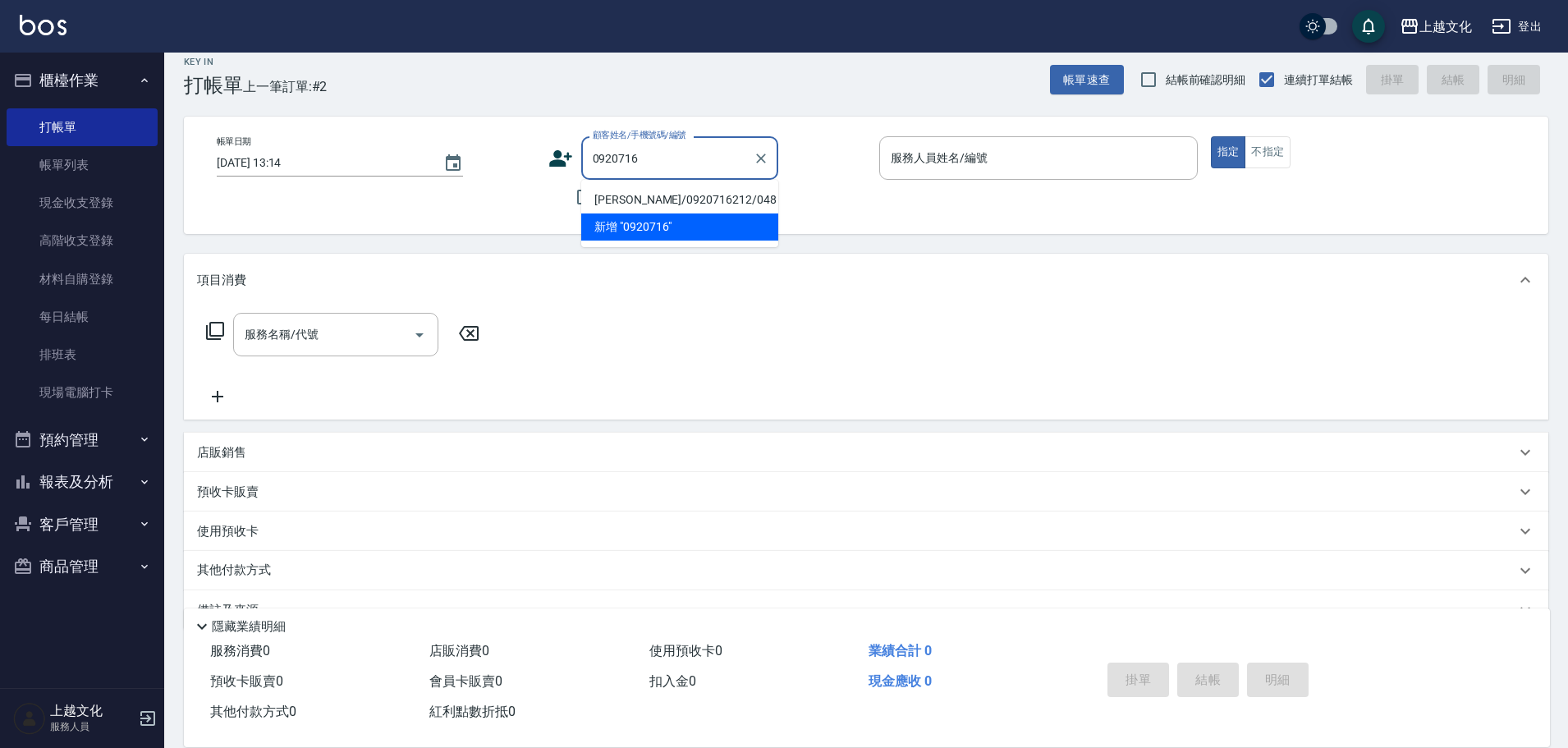
drag, startPoint x: 682, startPoint y: 201, endPoint x: 676, endPoint y: 211, distance: 11.7
click at [681, 201] on li "[PERSON_NAME]/0920716212/048" at bounding box center [680, 200] width 197 height 27
type input "[PERSON_NAME]/0920716212/048"
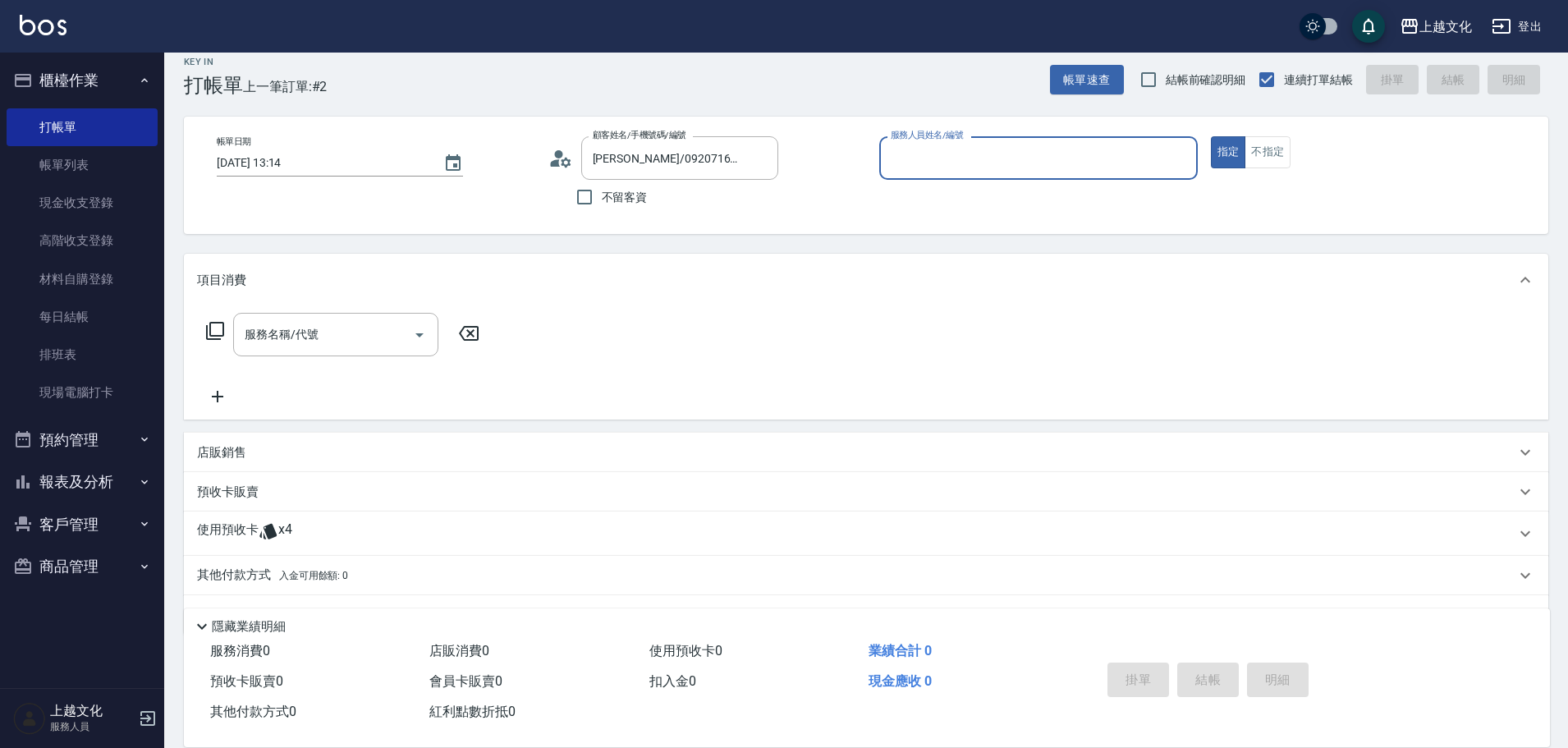
type input "EMILY-05"
click at [283, 526] on span "x4" at bounding box center [285, 533] width 14 height 24
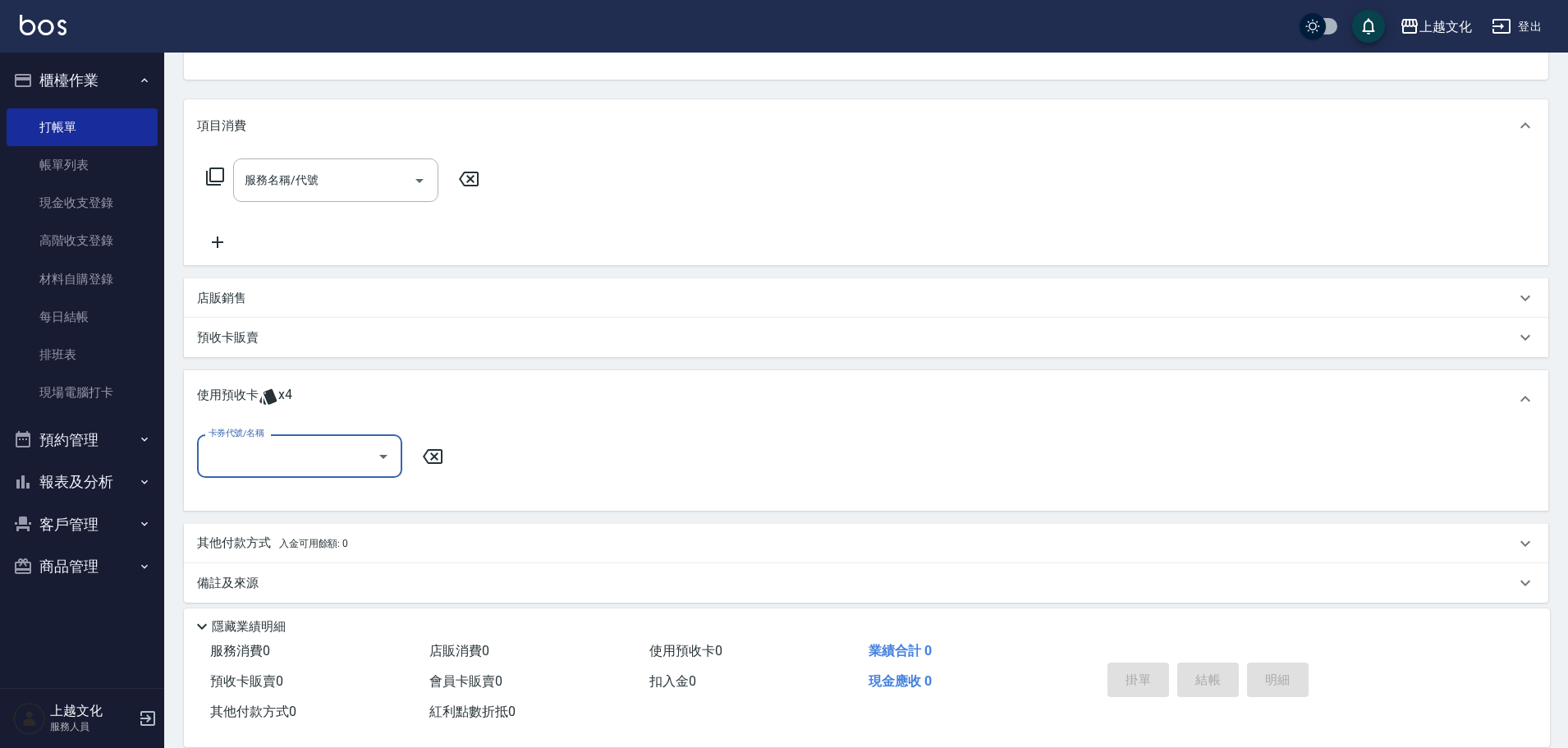
scroll to position [179, 0]
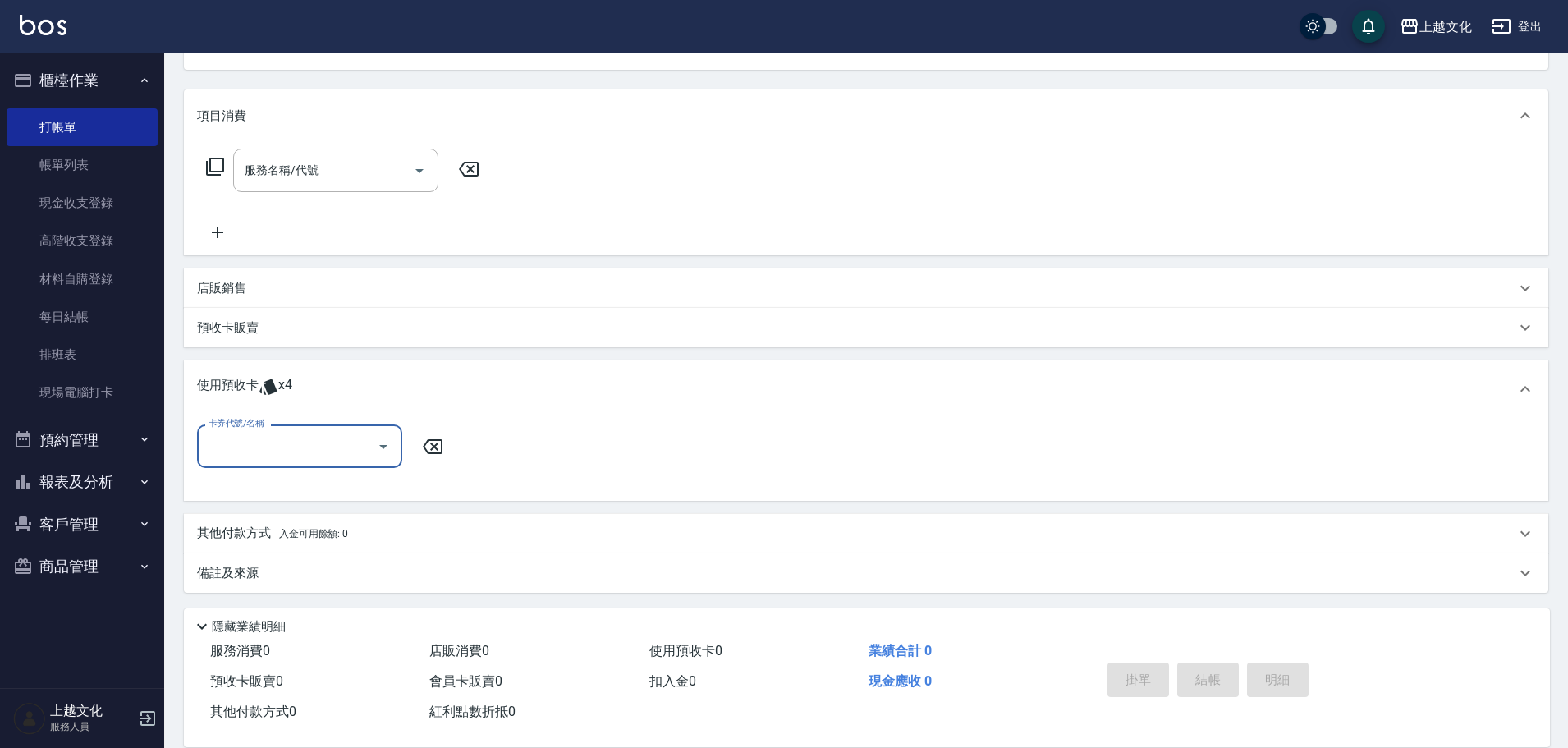
click at [338, 445] on input "卡券代號/名稱" at bounding box center [287, 446] width 166 height 29
